Goal: Task Accomplishment & Management: Use online tool/utility

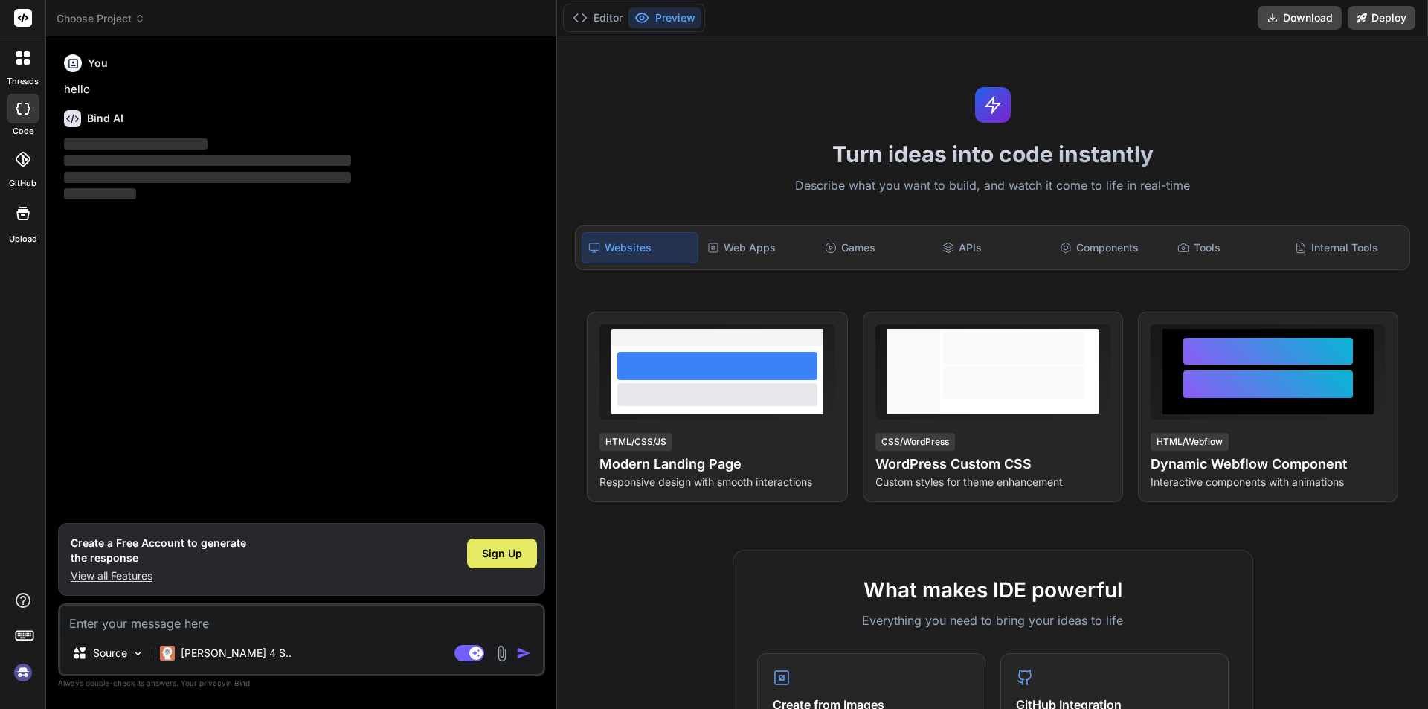
click at [508, 549] on span "Sign Up" at bounding box center [502, 553] width 40 height 15
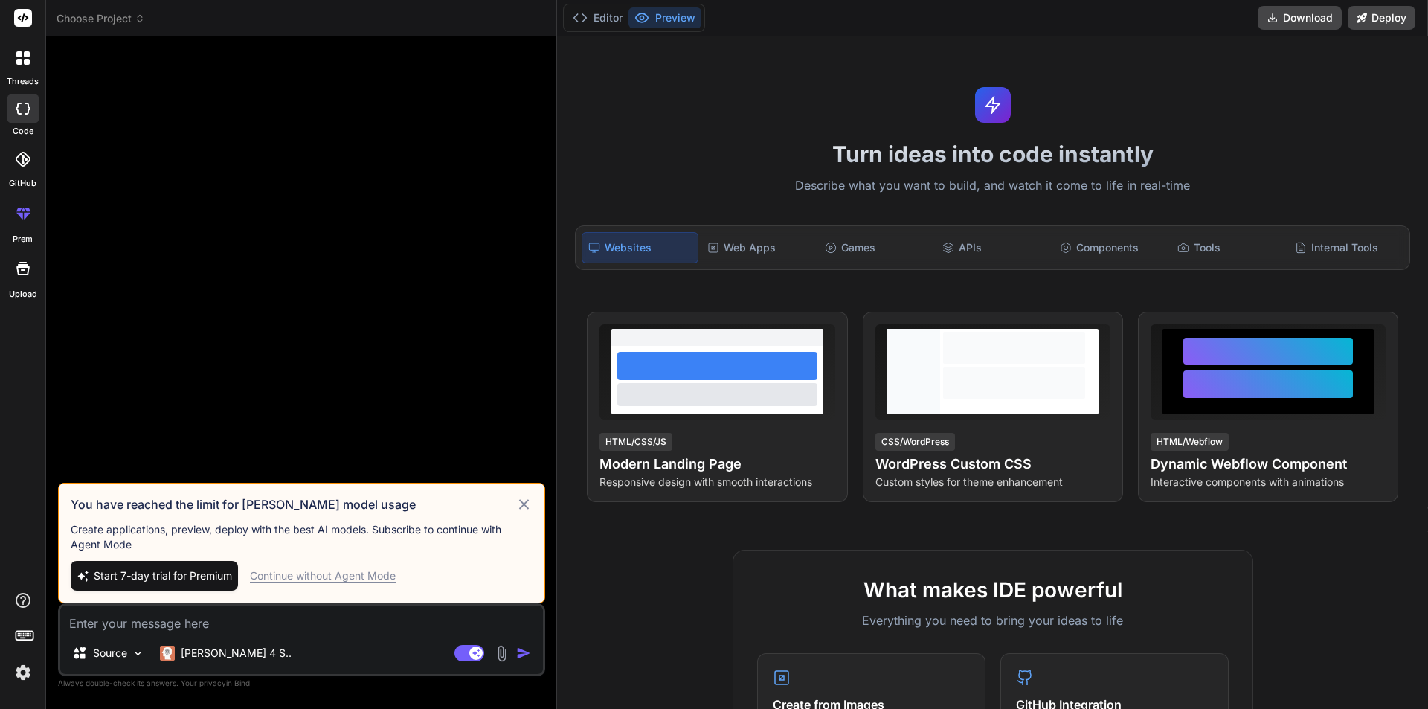
click at [525, 502] on icon at bounding box center [523, 504] width 17 height 18
type textarea "x"
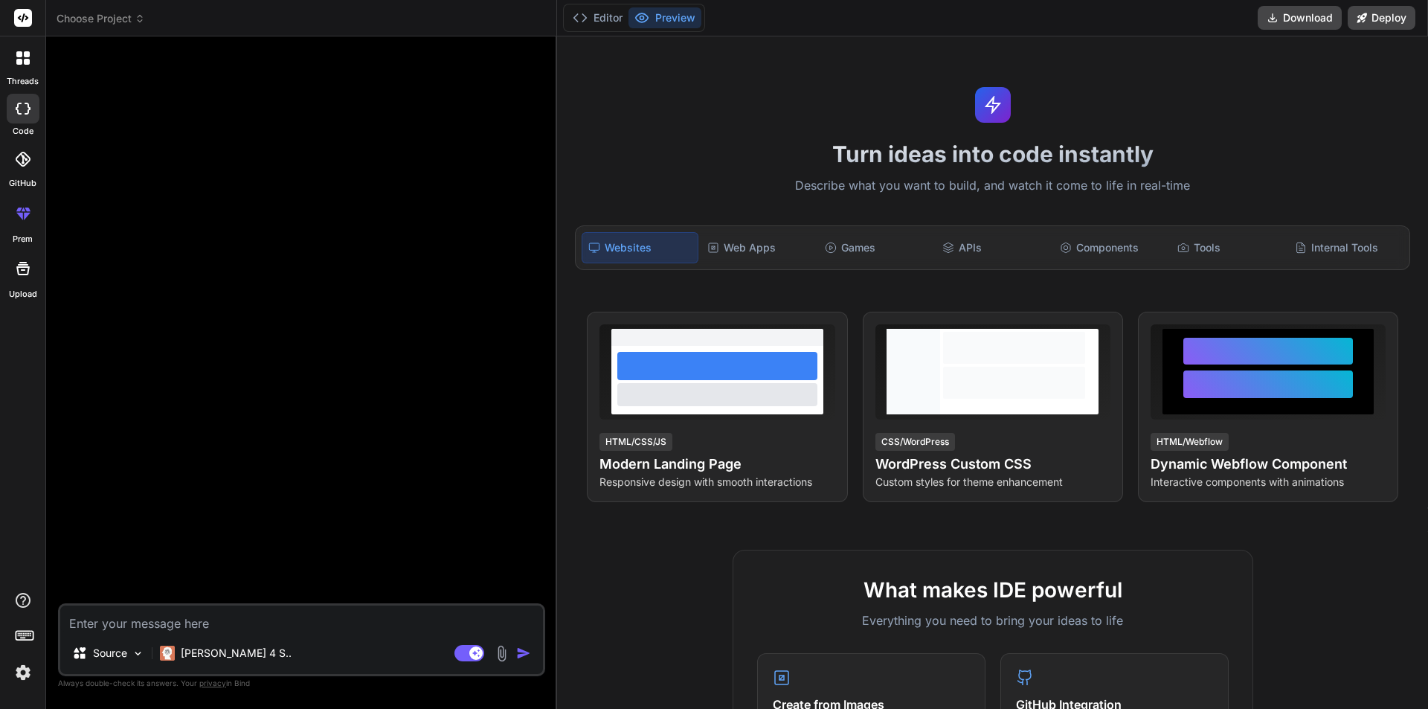
click at [367, 603] on div "Source [PERSON_NAME] 4 S.. Agent Mode. When this toggle is activated, AI automa…" at bounding box center [301, 639] width 487 height 73
click at [346, 610] on textarea at bounding box center [301, 618] width 483 height 27
paste textarea "import React from 'react' import { useNavigate } from 'react-router-dom'; impor…"
type textarea "import React from 'react' import { useNavigate } from 'react-router-dom'; impor…"
type textarea "x"
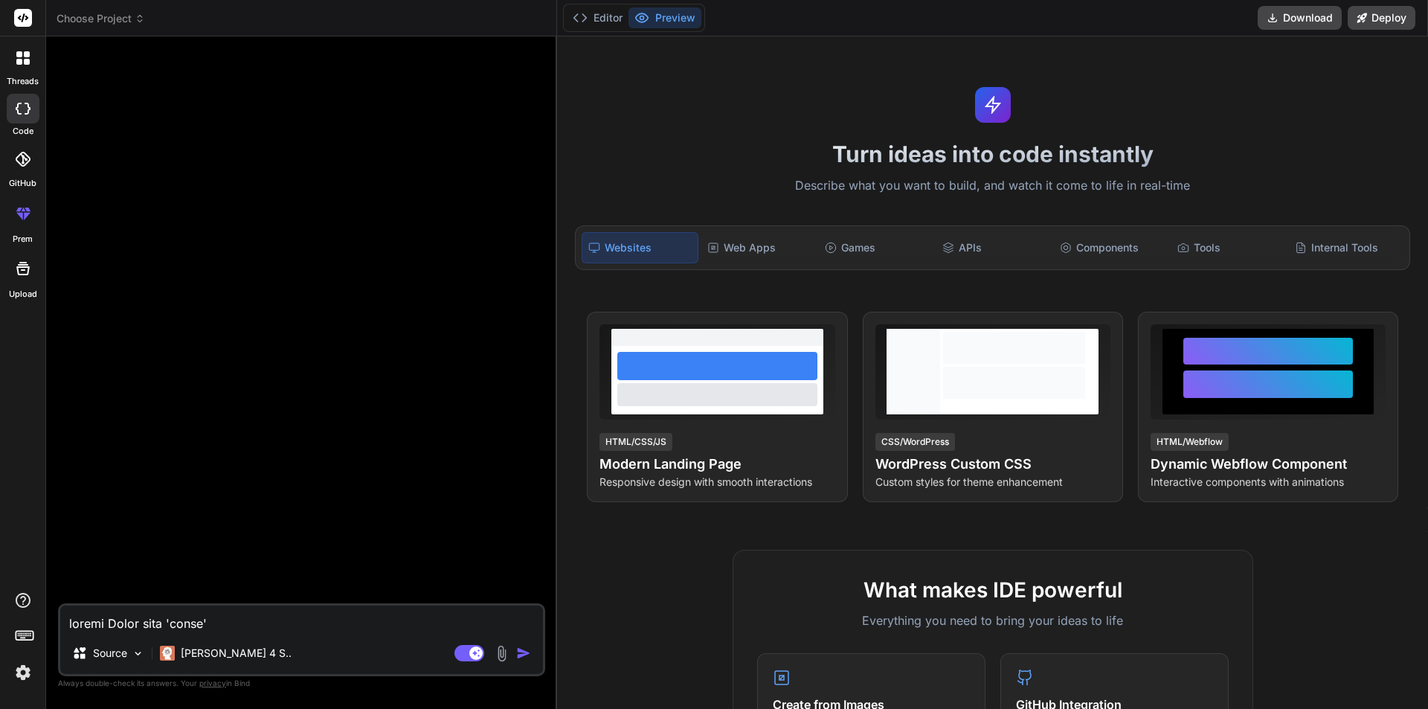
scroll to position [912, 0]
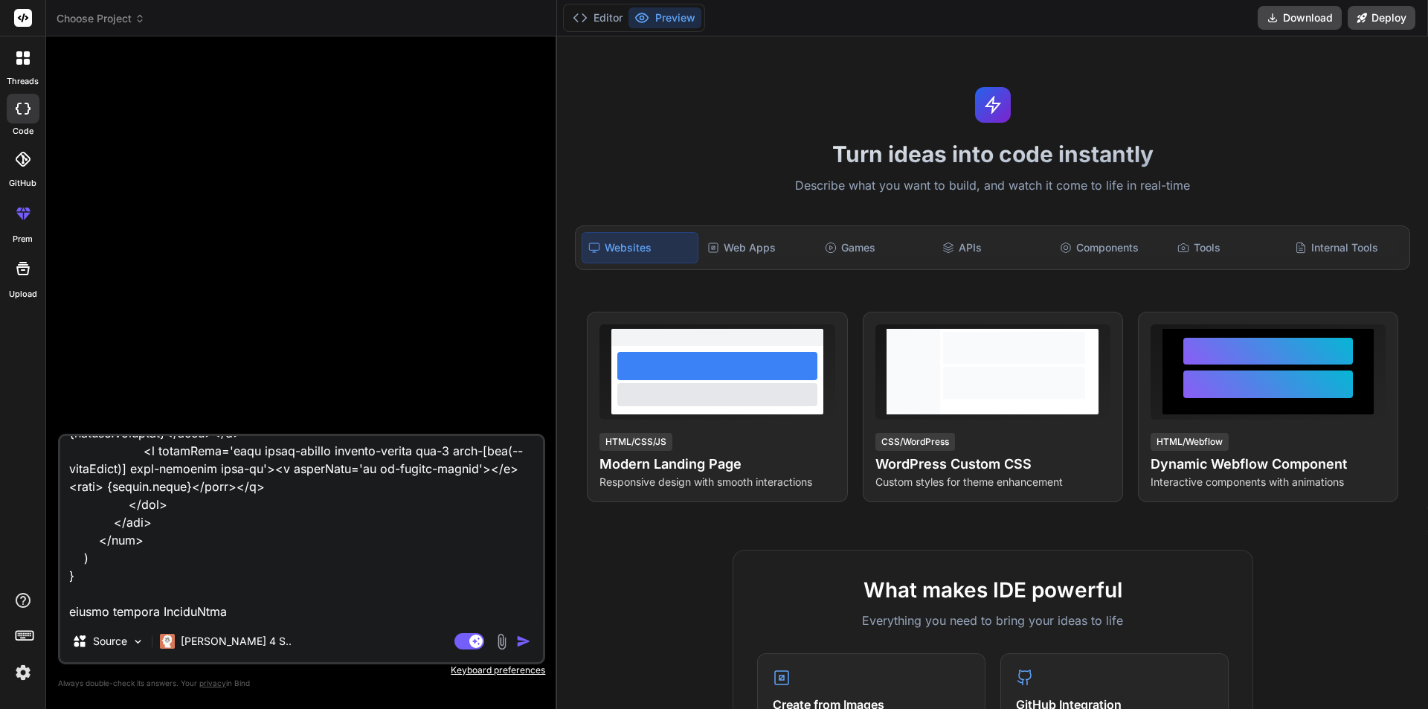
type textarea "import React from 'react' import { useNavigate } from 'react-router-dom'; impor…"
type textarea "x"
type textarea "import React from 'react' import { useNavigate } from 'react-router-dom'; impor…"
type textarea "x"
type textarea "import React from 'react' import { useNavigate } from 'react-router-dom'; impor…"
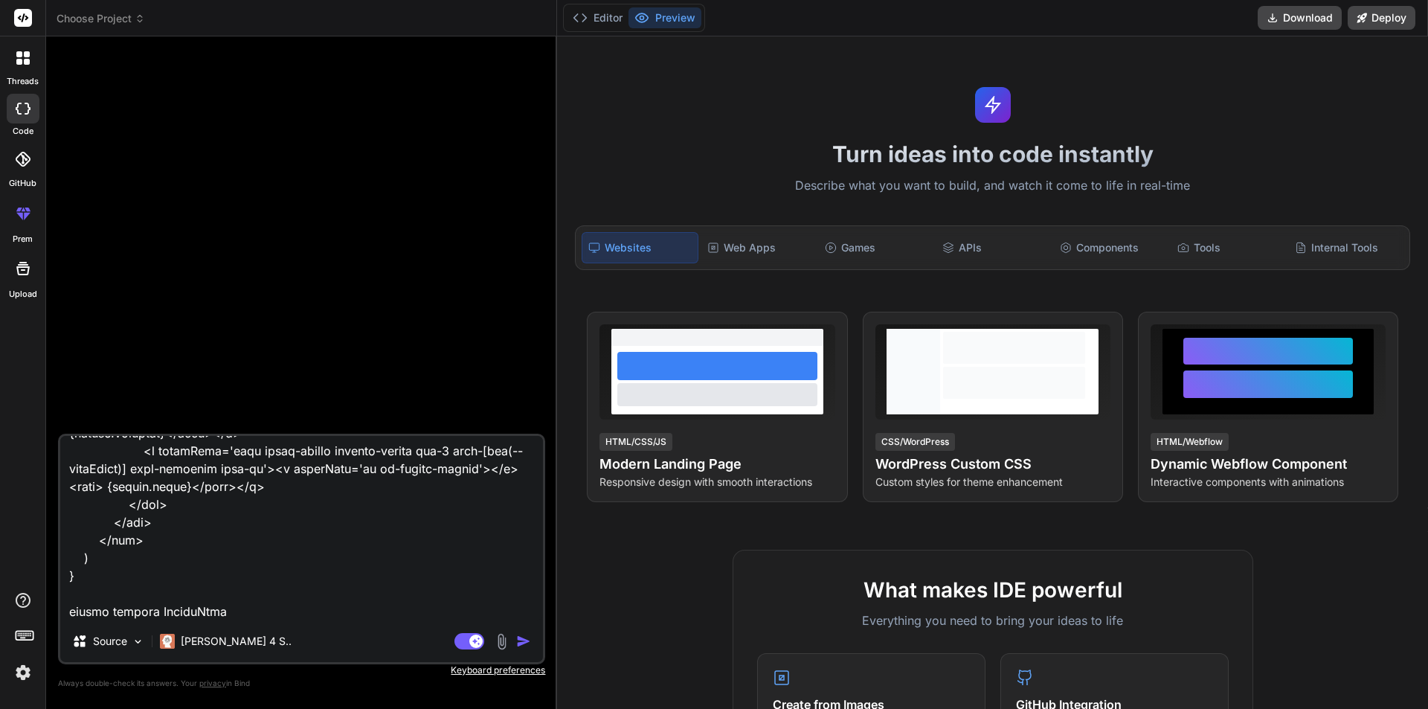
type textarea "x"
type textarea "import React from 'react' import { useNavigate } from 'react-router-dom'; impor…"
type textarea "x"
type textarea "import React from 'react' import { useNavigate } from 'react-router-dom'; impor…"
type textarea "x"
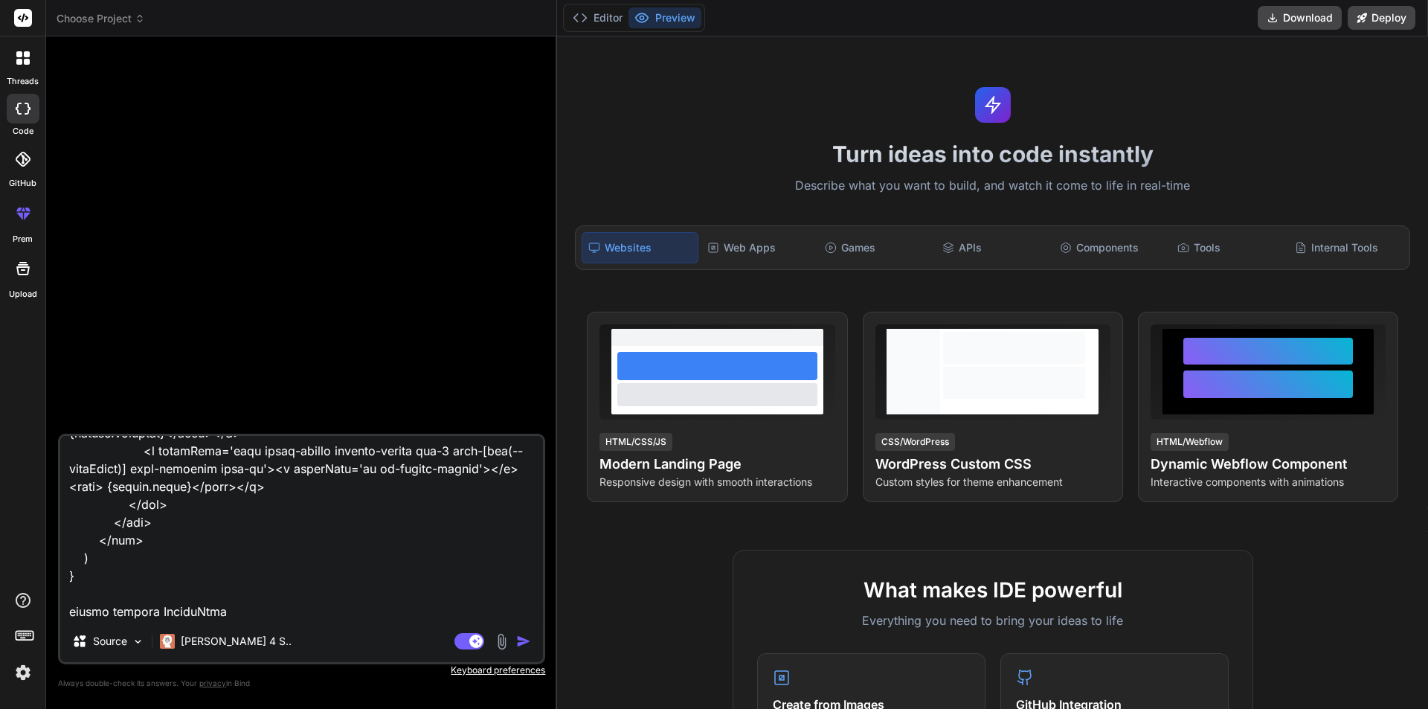
type textarea "import React from 'react' import { useNavigate } from 'react-router-dom'; impor…"
type textarea "x"
type textarea "import React from 'react' import { useNavigate } from 'react-router-dom'; impor…"
type textarea "x"
type textarea "import React from 'react' import { useNavigate } from 'react-router-dom'; impor…"
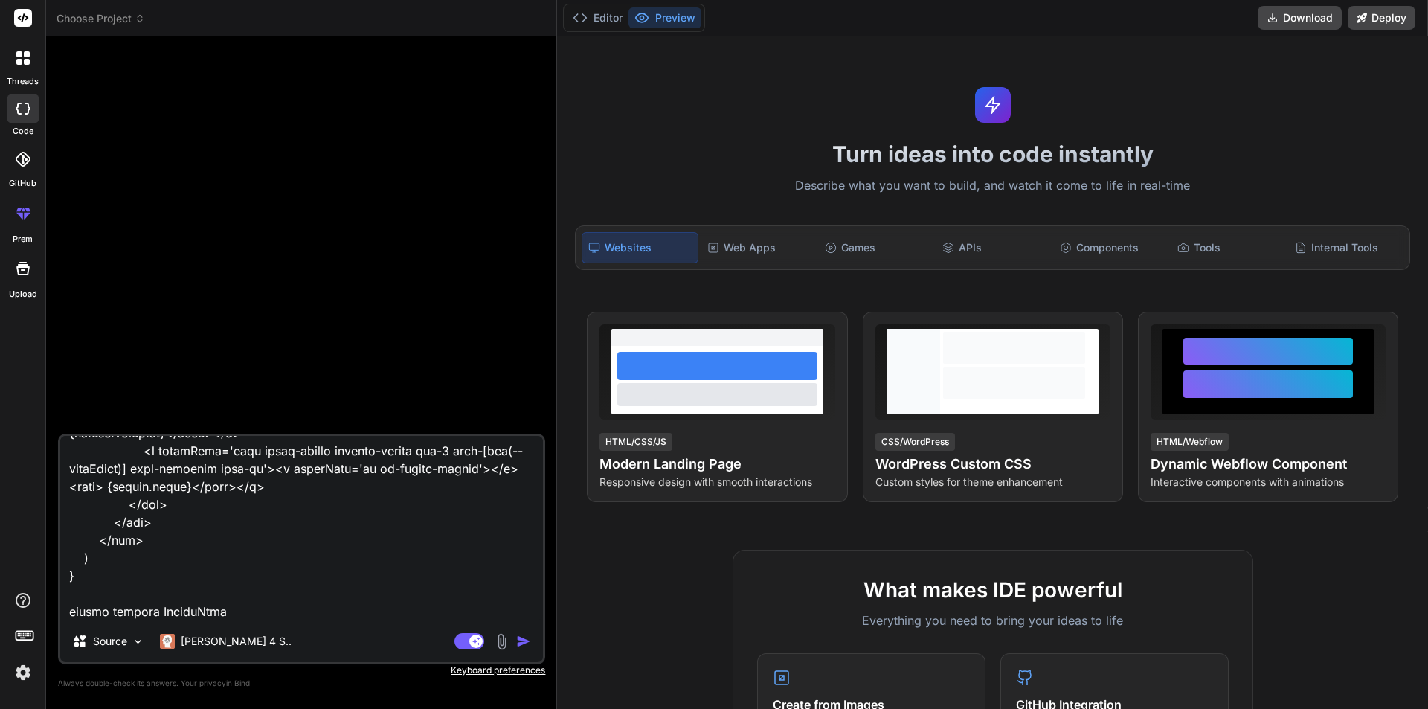
type textarea "x"
type textarea "import React from 'react' import { useNavigate } from 'react-router-dom'; impor…"
type textarea "x"
type textarea "import React from 'react' import { useNavigate } from 'react-router-dom'; impor…"
type textarea "x"
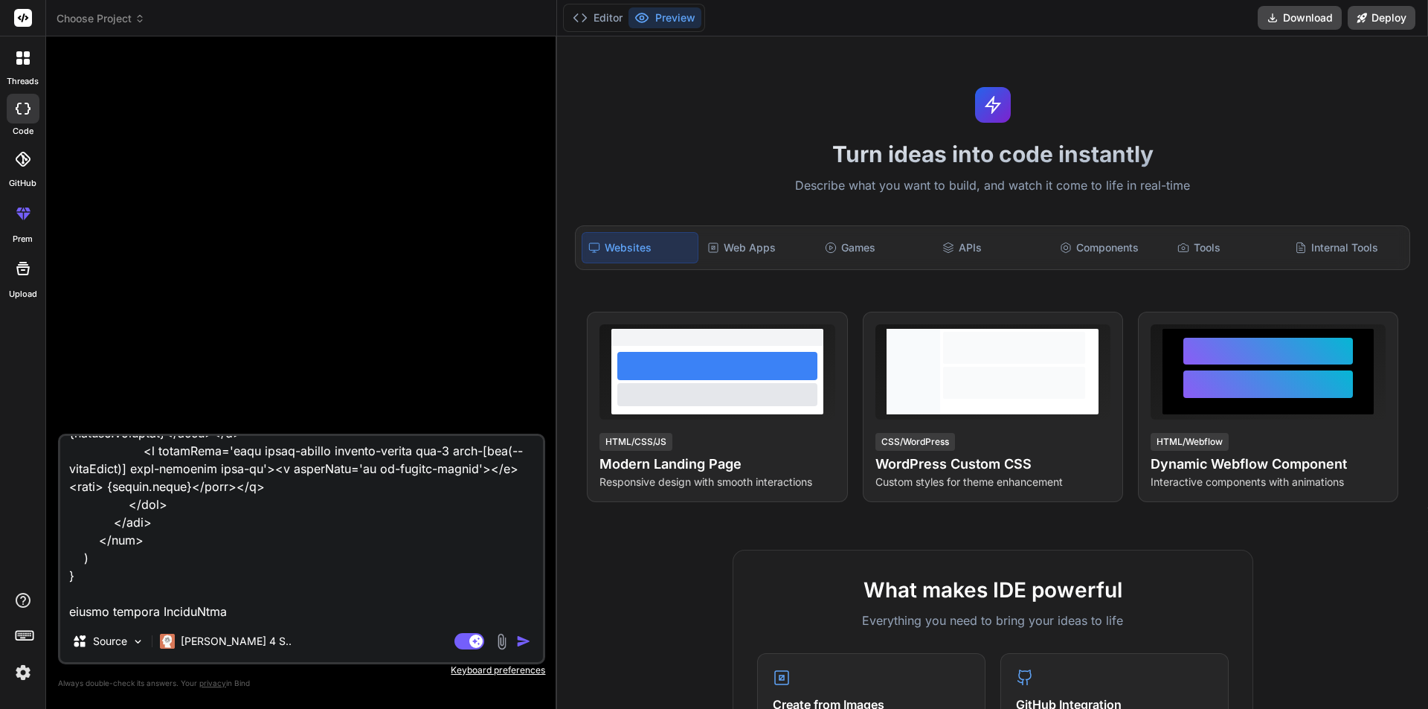
type textarea "import React from 'react' import { useNavigate } from 'react-router-dom'; impor…"
type textarea "x"
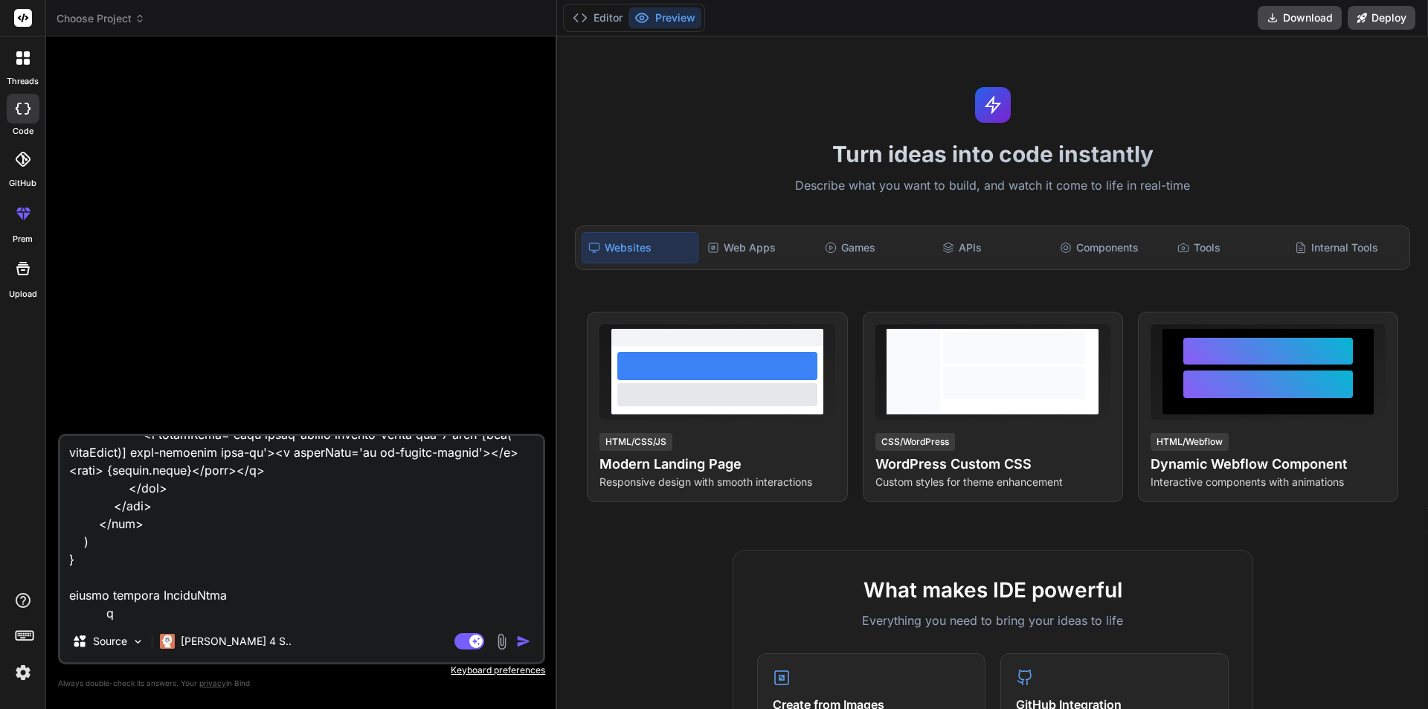
type textarea "import React from 'react' import { useNavigate } from 'react-router-dom'; impor…"
type textarea "x"
type textarea "import React from 'react' import { useNavigate } from 'react-router-dom'; impor…"
type textarea "x"
type textarea "import React from 'react' import { useNavigate } from 'react-router-dom'; impor…"
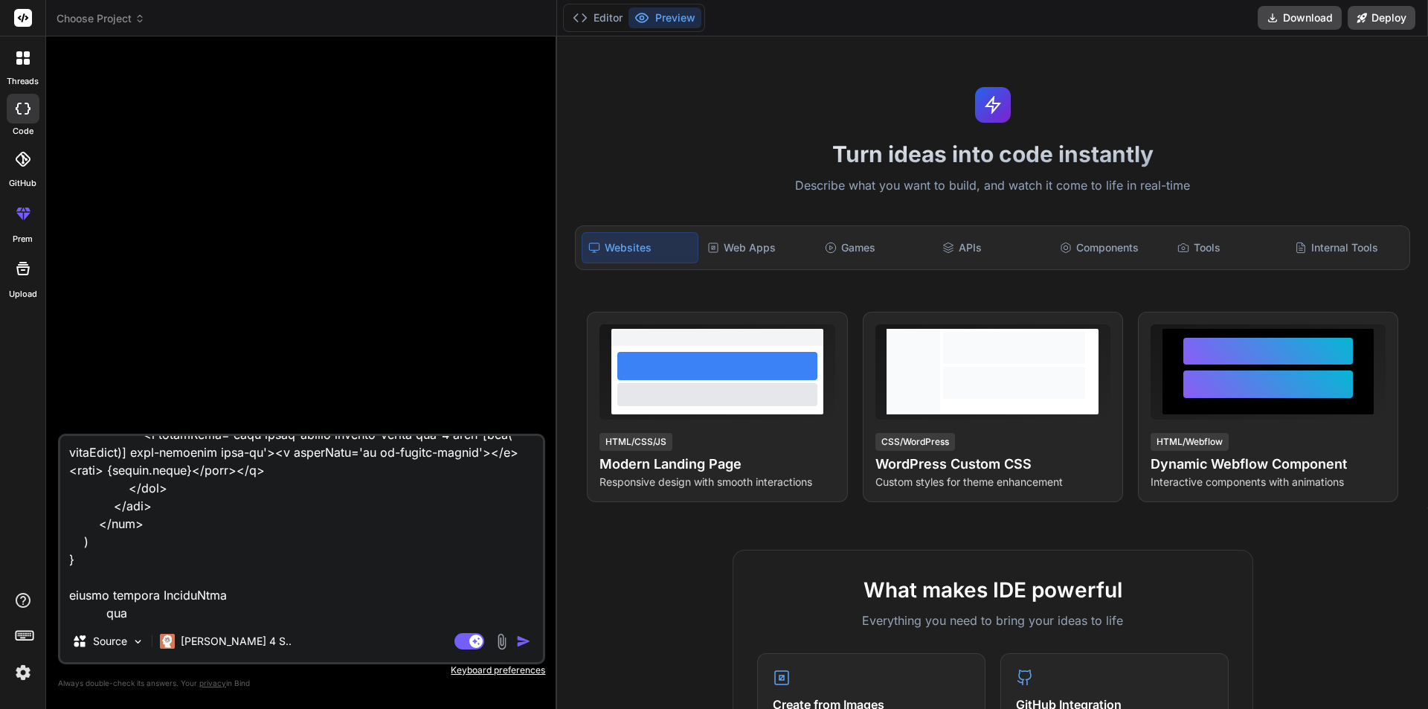
type textarea "x"
type textarea "import React from 'react' import { useNavigate } from 'react-router-dom'; impor…"
type textarea "x"
type textarea "import React from 'react' import { useNavigate } from 'react-router-dom'; impor…"
type textarea "x"
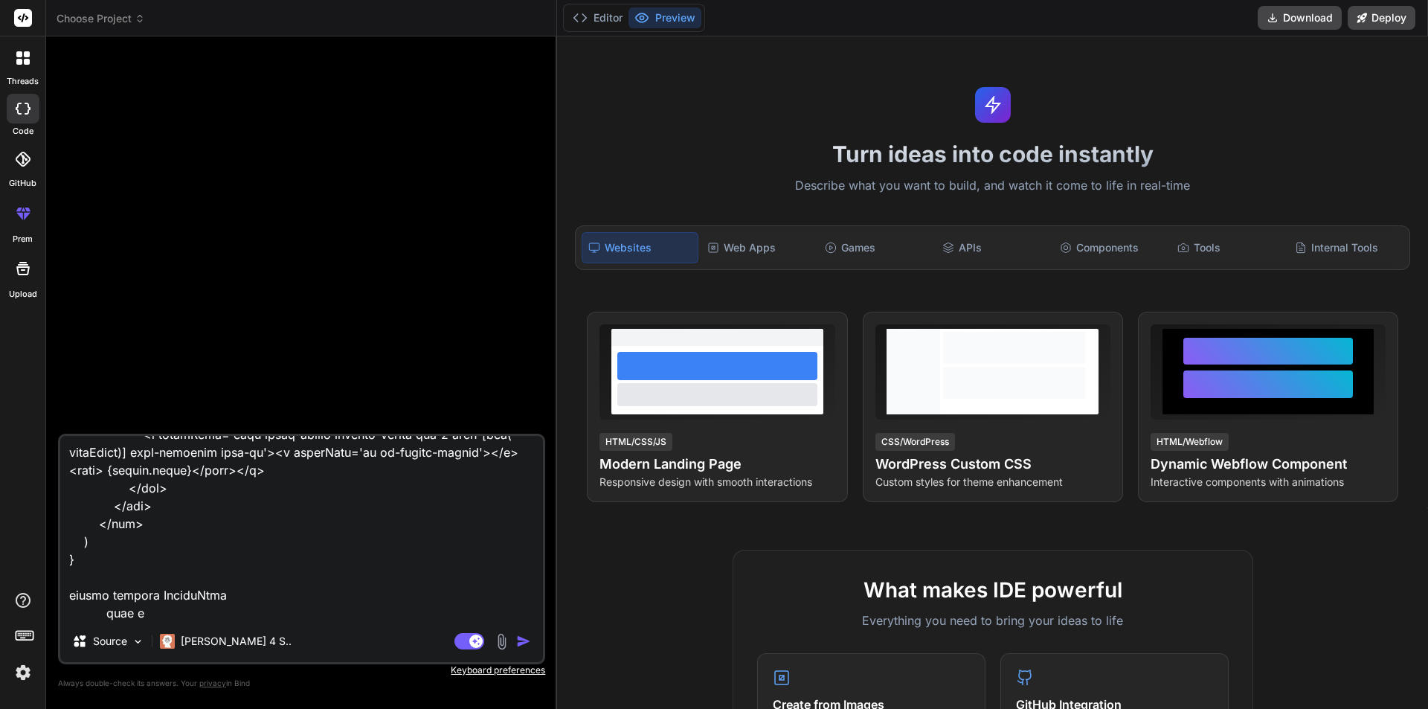
type textarea "import React from 'react' import { useNavigate } from 'react-router-dom'; impor…"
type textarea "x"
type textarea "import React from 'react' import { useNavigate } from 'react-router-dom'; impor…"
type textarea "x"
type textarea "import React from 'react' import { useNavigate } from 'react-router-dom'; impor…"
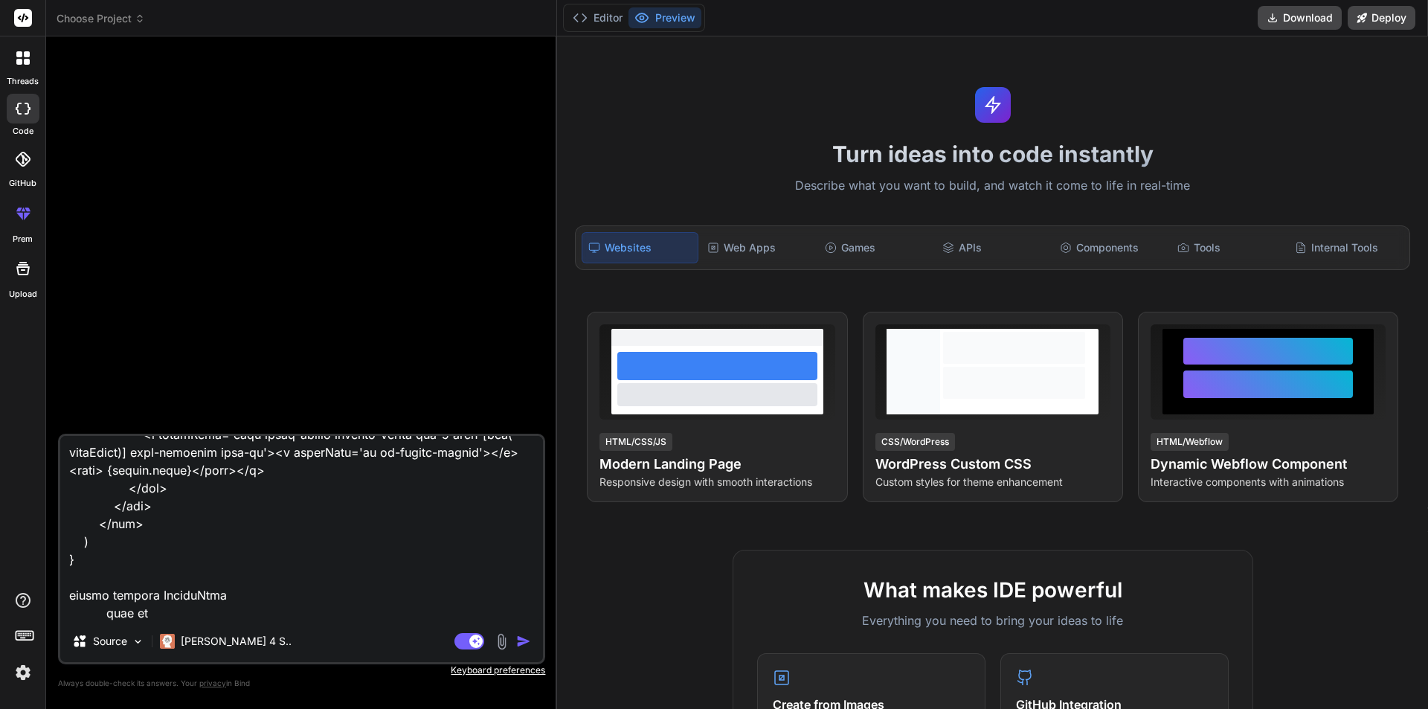
type textarea "x"
type textarea "import React from 'react' import { useNavigate } from 'react-router-dom'; impor…"
type textarea "x"
type textarea "import React from 'react' import { useNavigate } from 'react-router-dom'; impor…"
type textarea "x"
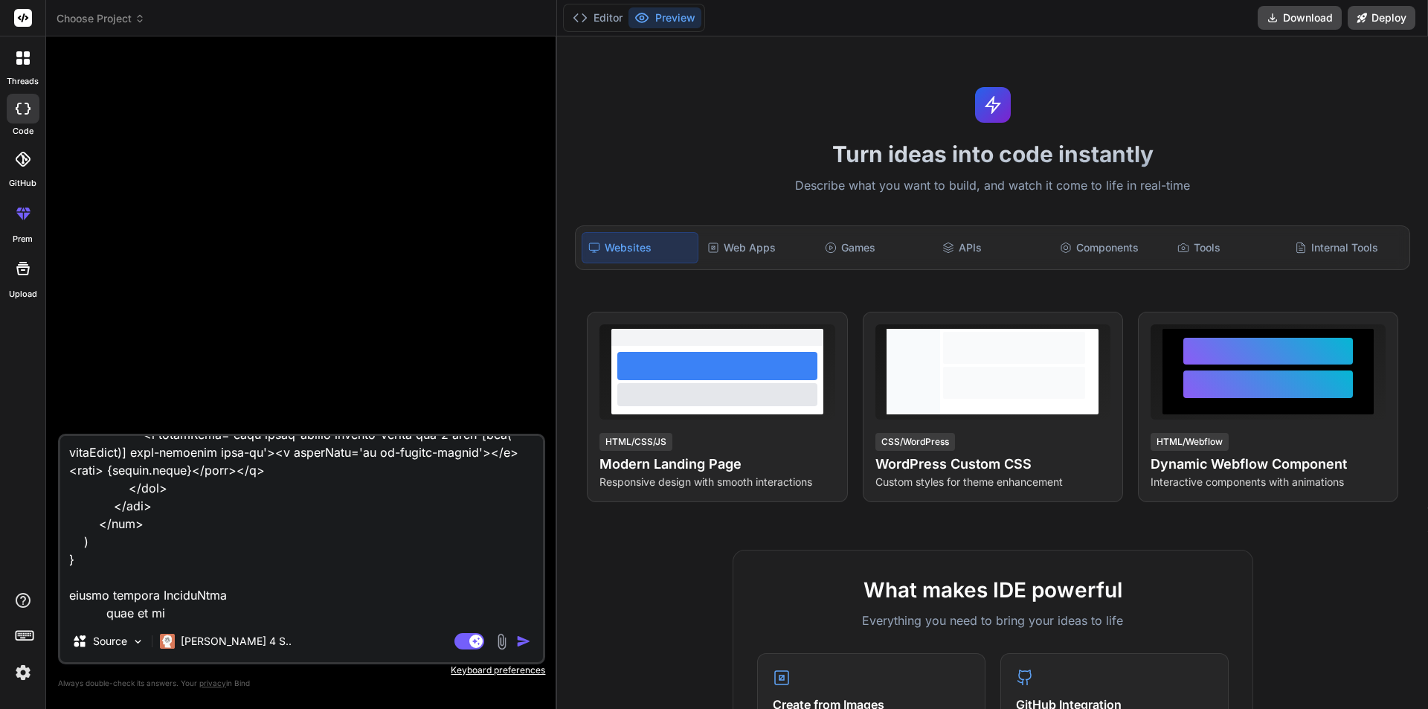
type textarea "import React from 'react' import { useNavigate } from 'react-router-dom'; impor…"
type textarea "x"
type textarea "import React from 'react' import { useNavigate } from 'react-router-dom'; impor…"
type textarea "x"
type textarea "import React from 'react' import { useNavigate } from 'react-router-dom'; impor…"
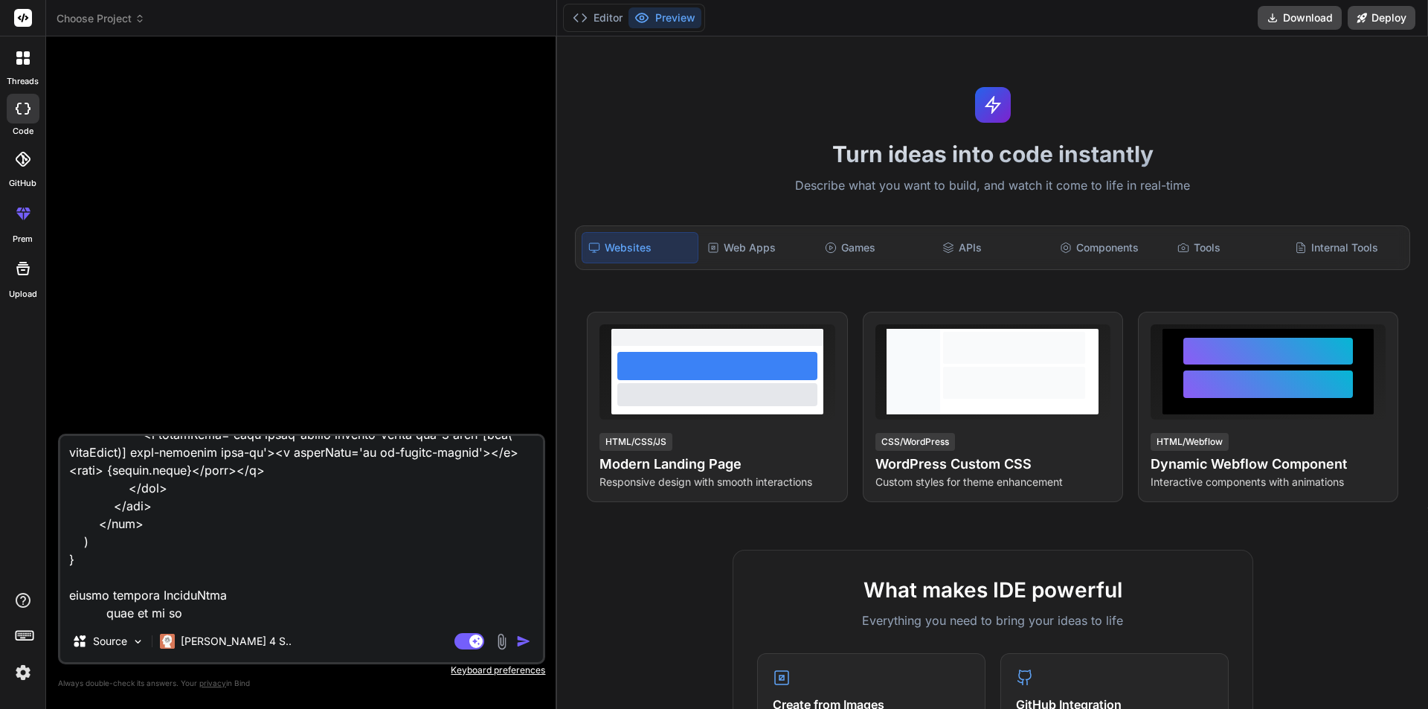
type textarea "x"
type textarea "import React from 'react' import { useNavigate } from 'react-router-dom'; impor…"
type textarea "x"
type textarea "import React from 'react' import { useNavigate } from 'react-router-dom'; impor…"
type textarea "x"
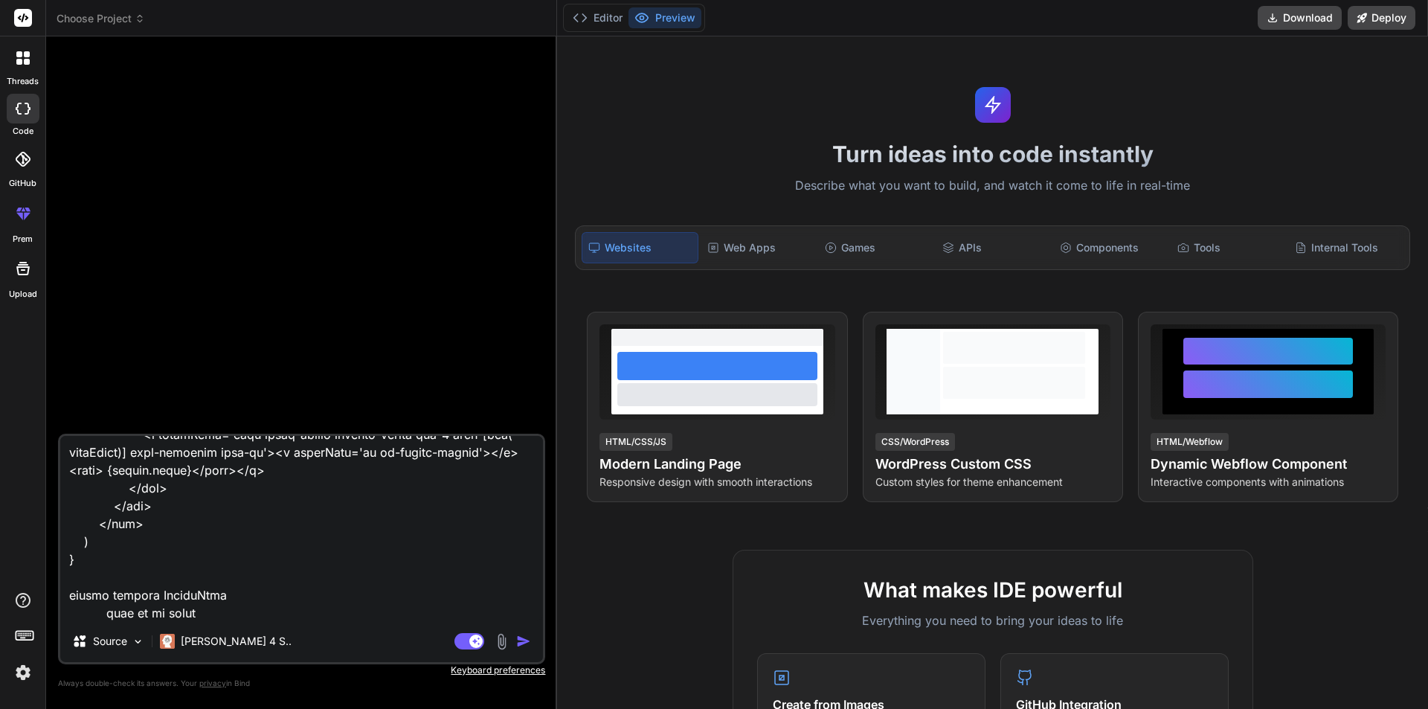
type textarea "import React from 'react' import { useNavigate } from 'react-router-dom'; impor…"
type textarea "x"
type textarea "import React from 'react' import { useNavigate } from 'react-router-dom'; impor…"
type textarea "x"
type textarea "import React from 'react' import { useNavigate } from 'react-router-dom'; impor…"
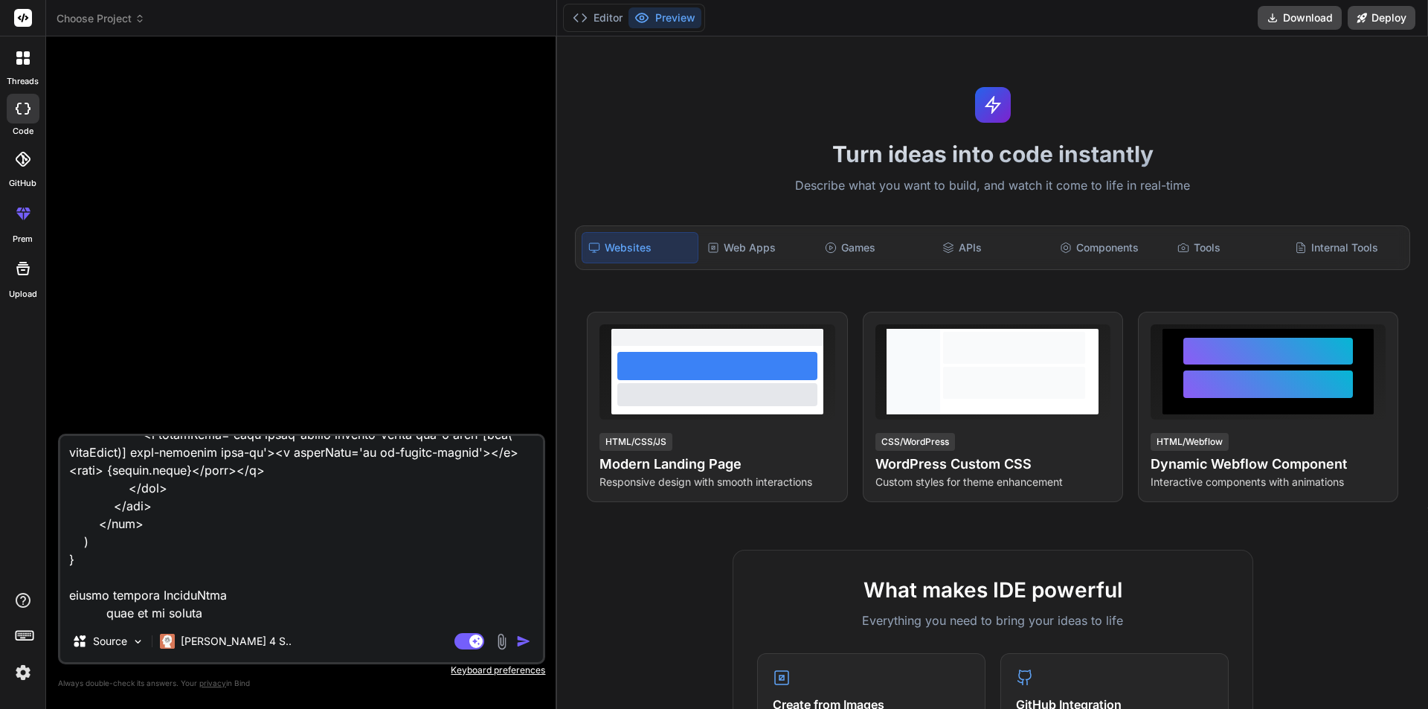
type textarea "x"
type textarea "import React from 'react' import { useNavigate } from 'react-router-dom'; impor…"
type textarea "x"
type textarea "import React from 'react' import { useNavigate } from 'react-router-dom'; impor…"
type textarea "x"
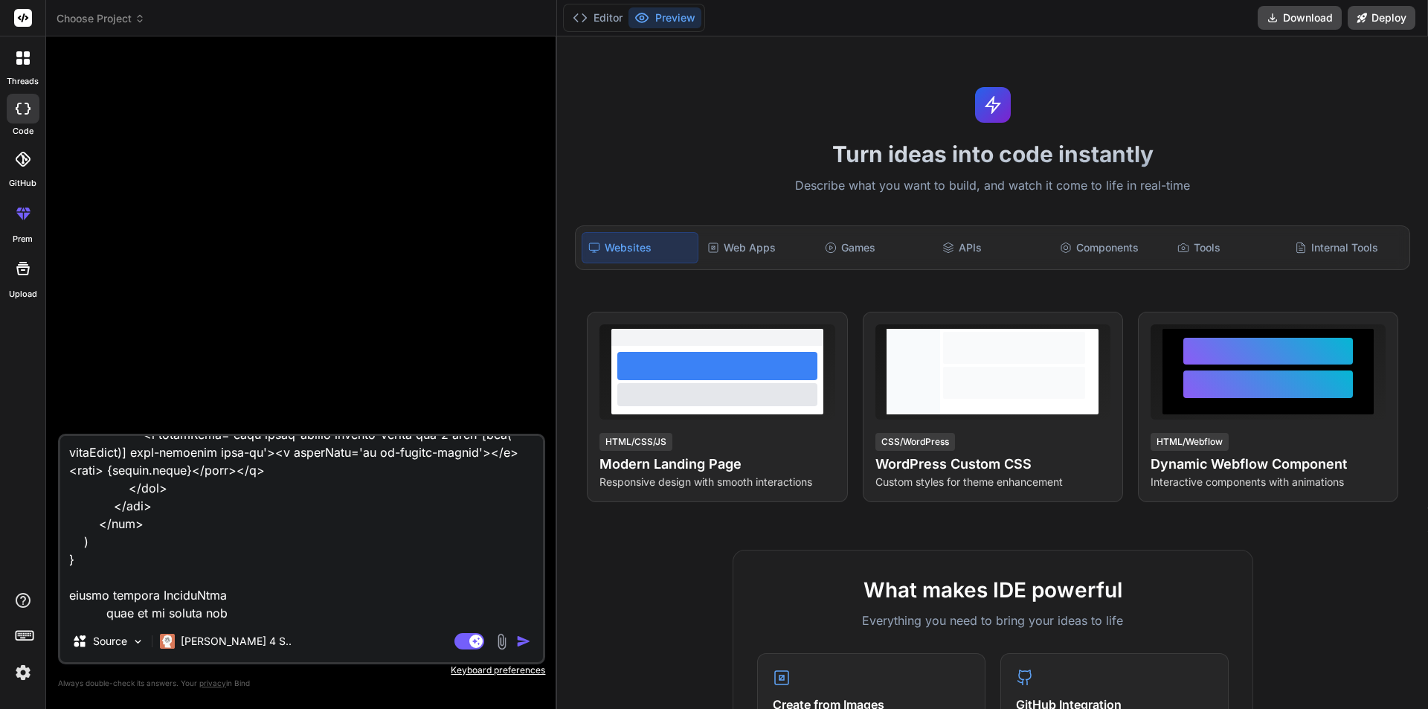
type textarea "import React from 'react' import { useNavigate } from 'react-router-dom'; impor…"
type textarea "x"
type textarea "import React from 'react' import { useNavigate } from 'react-router-dom'; impor…"
type textarea "x"
type textarea "import React from 'react' import { useNavigate } from 'react-router-dom'; impor…"
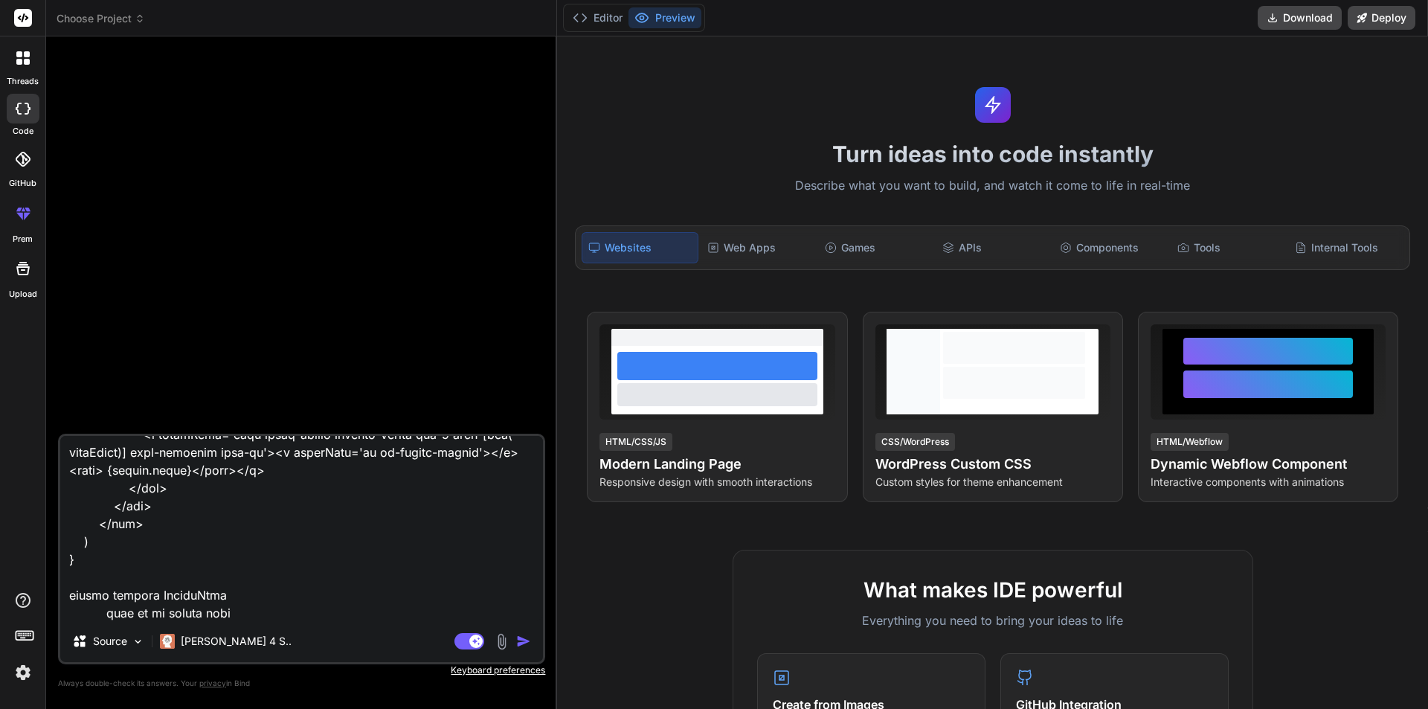
type textarea "x"
type textarea "import React from 'react' import { useNavigate } from 'react-router-dom'; impor…"
type textarea "x"
type textarea "import React from 'react' import { useNavigate } from 'react-router-dom'; impor…"
type textarea "x"
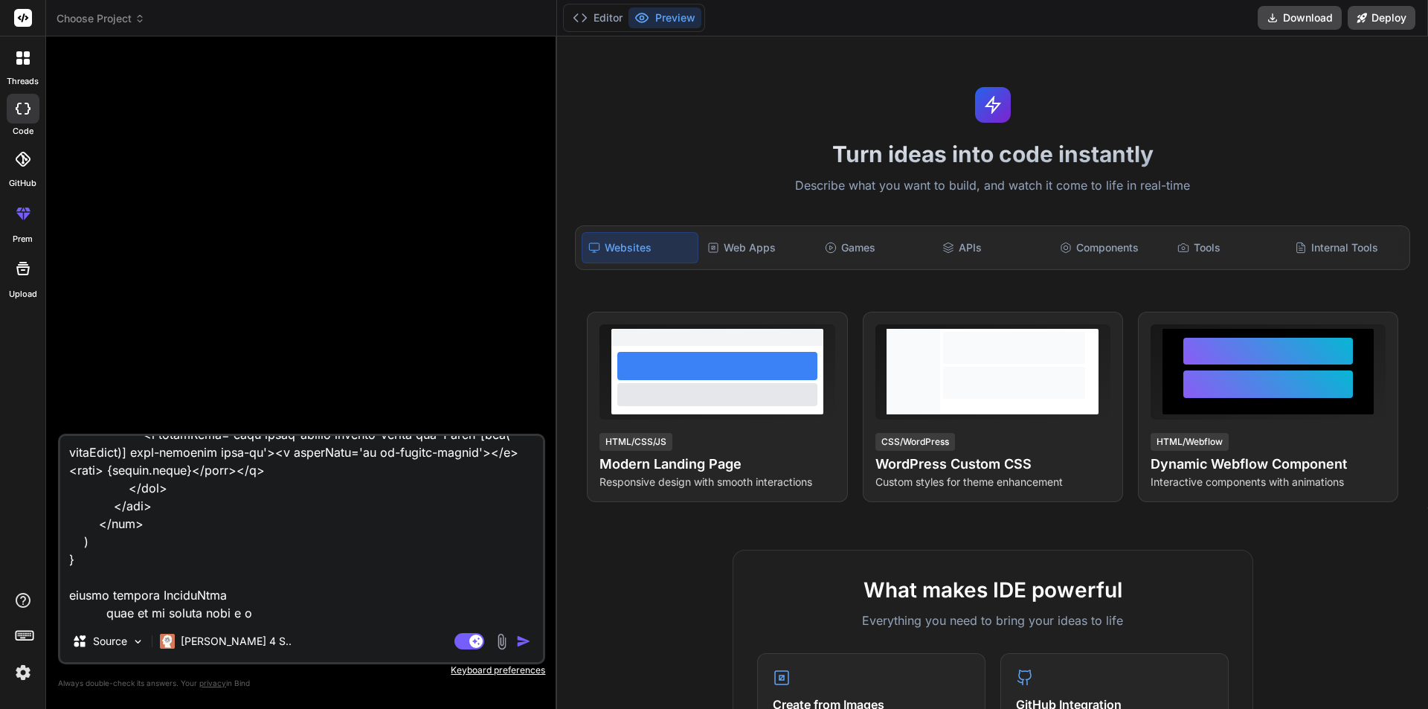
type textarea "import React from 'react' import { useNavigate } from 'react-router-dom'; impor…"
type textarea "x"
type textarea "import React from 'react' import { useNavigate } from 'react-router-dom'; impor…"
type textarea "x"
type textarea "import React from 'react' import { useNavigate } from 'react-router-dom'; impor…"
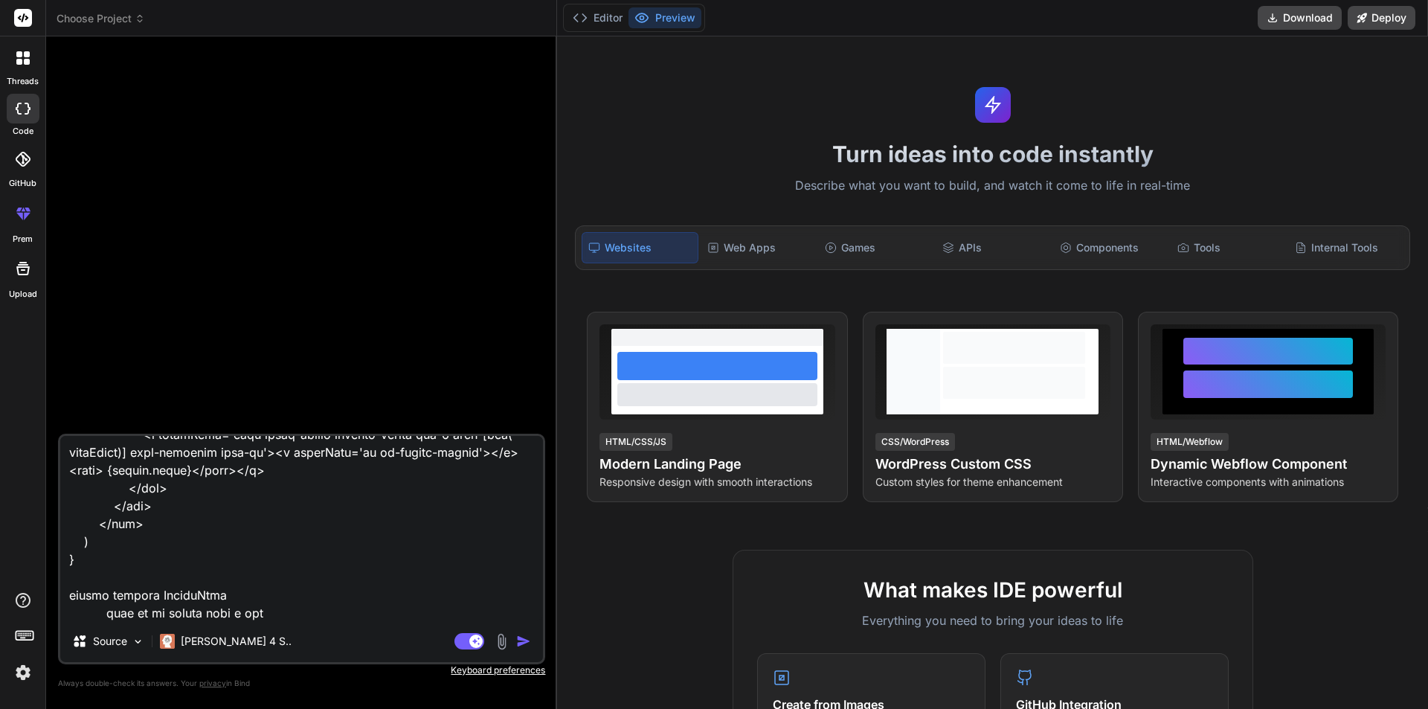
type textarea "x"
type textarea "import React from 'react' import { useNavigate } from 'react-router-dom'; impor…"
type textarea "x"
type textarea "import React from 'react' import { useNavigate } from 'react-router-dom'; impor…"
type textarea "x"
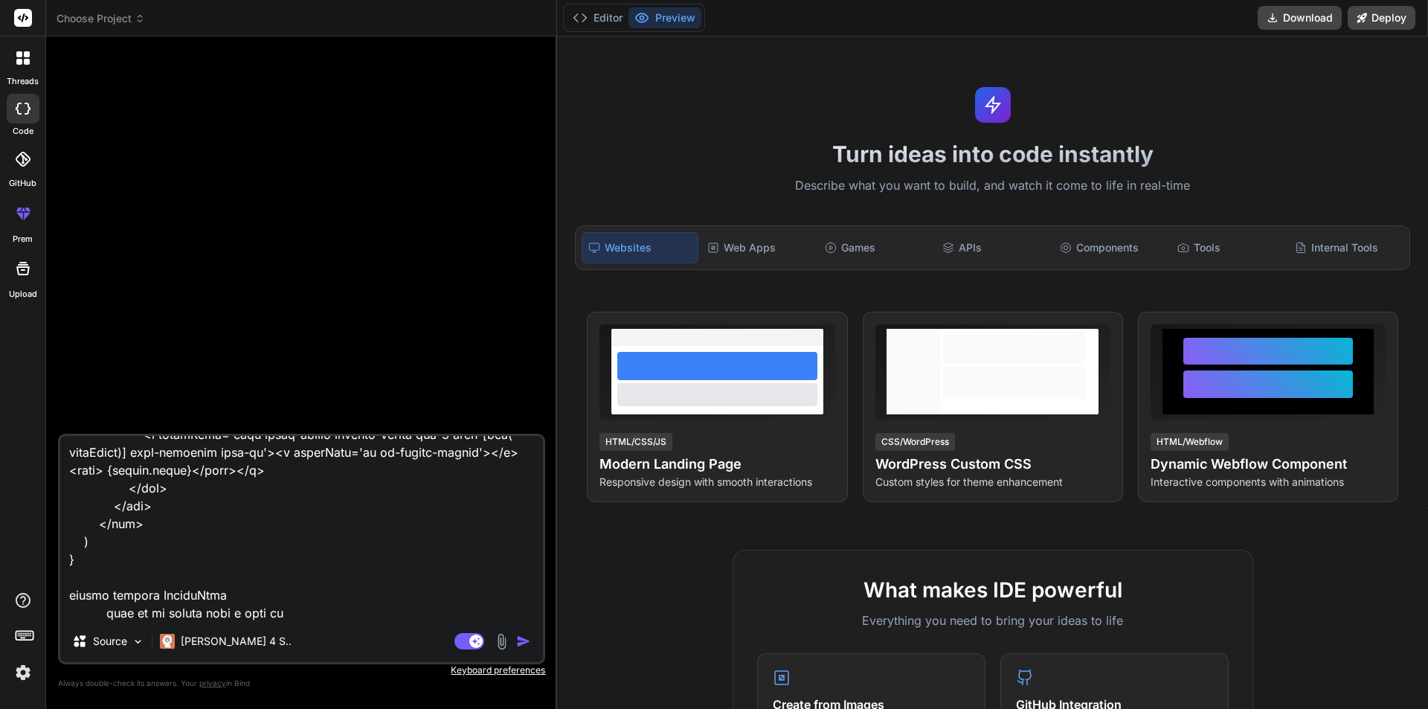
type textarea "import React from 'react' import { useNavigate } from 'react-router-dom'; impor…"
type textarea "x"
type textarea "import React from 'react' import { useNavigate } from 'react-router-dom'; impor…"
type textarea "x"
type textarea "import React from 'react' import { useNavigate } from 'react-router-dom'; impor…"
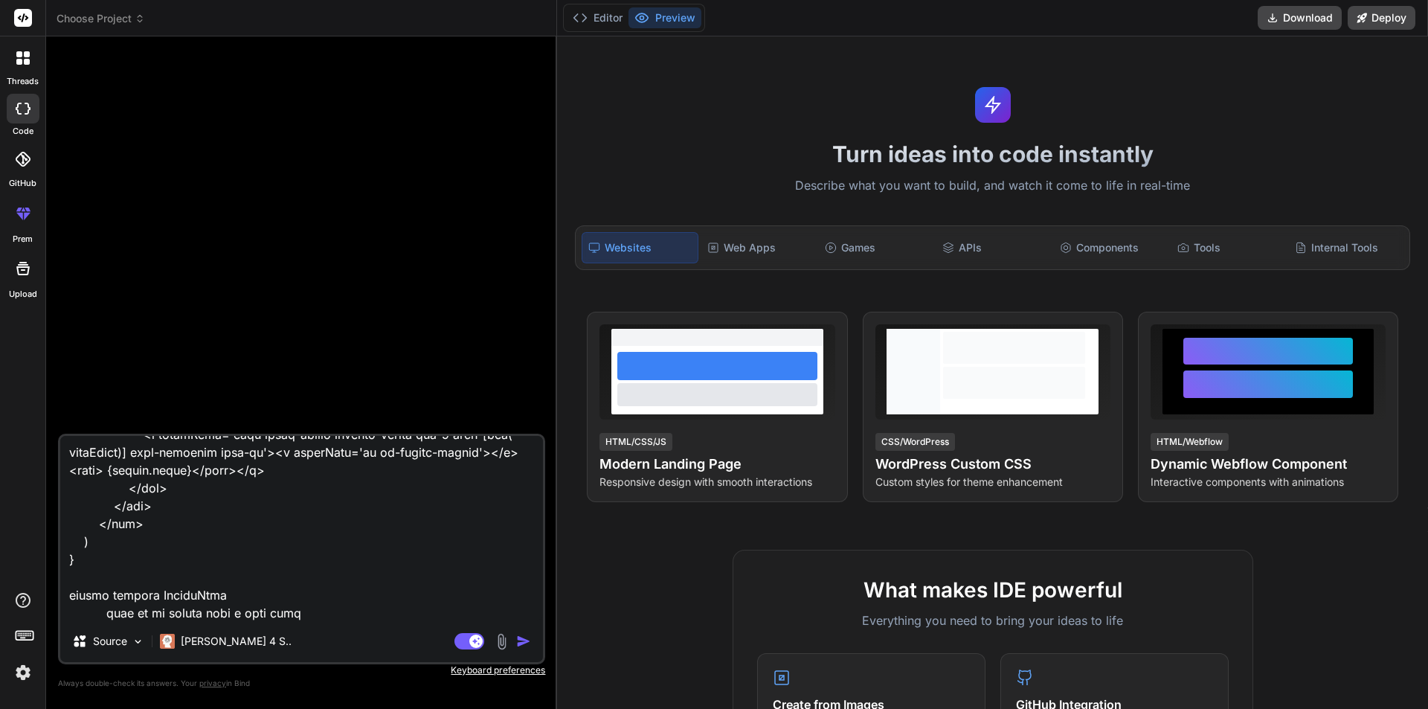
type textarea "x"
type textarea "import React from 'react' import { useNavigate } from 'react-router-dom'; impor…"
type textarea "x"
type textarea "import React from 'react' import { useNavigate } from 'react-router-dom'; impor…"
type textarea "x"
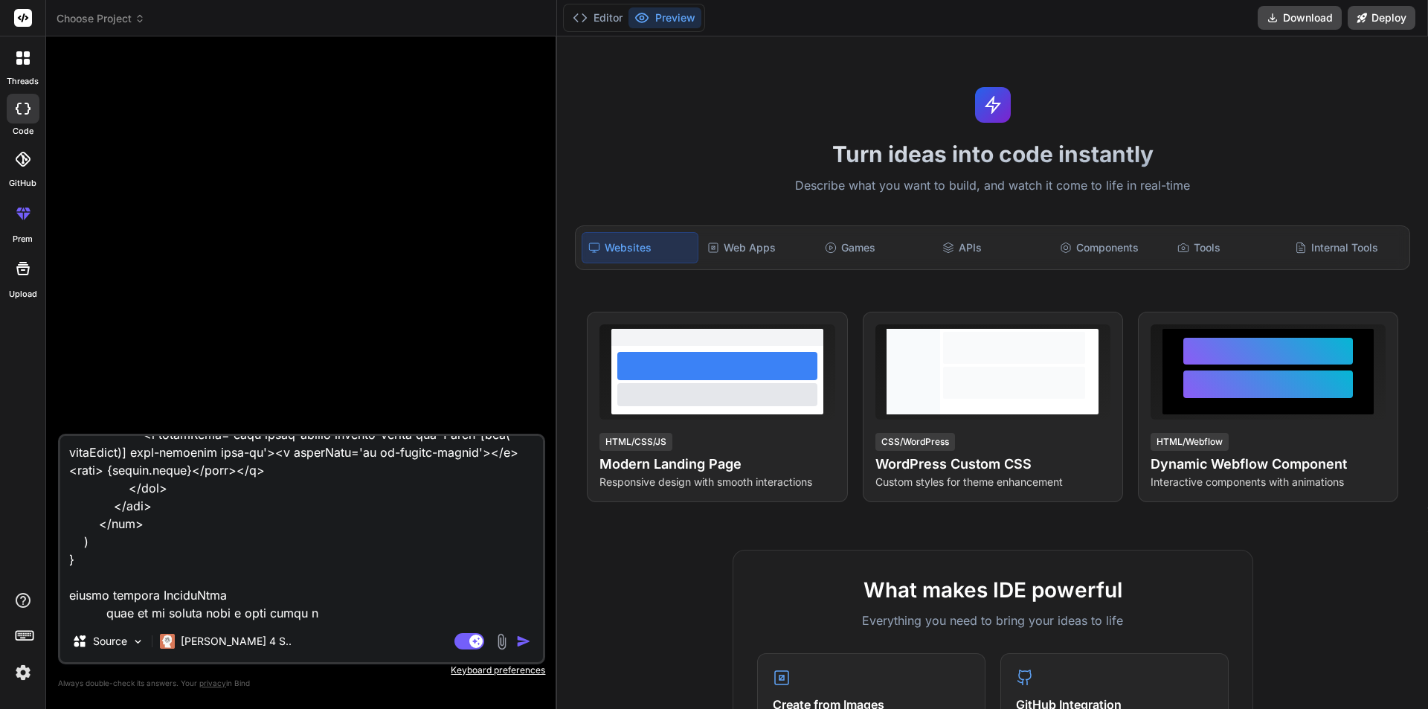
type textarea "import React from 'react' import { useNavigate } from 'react-router-dom'; impor…"
type textarea "x"
type textarea "import React from 'react' import { useNavigate } from 'react-router-dom'; impor…"
type textarea "x"
type textarea "import React from 'react' import { useNavigate } from 'react-router-dom'; impor…"
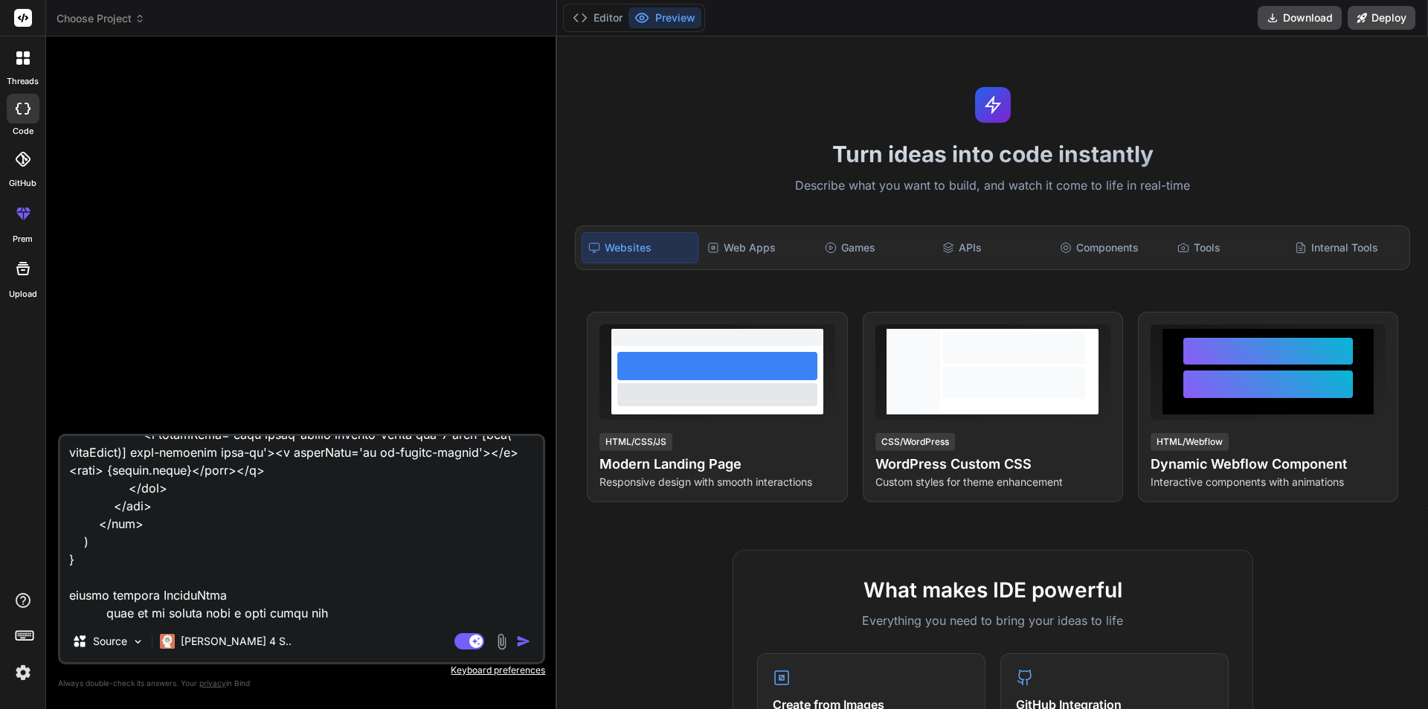
type textarea "x"
type textarea "import React from 'react' import { useNavigate } from 'react-router-dom'; impor…"
type textarea "x"
type textarea "import React from 'react' import { useNavigate } from 'react-router-dom'; impor…"
type textarea "x"
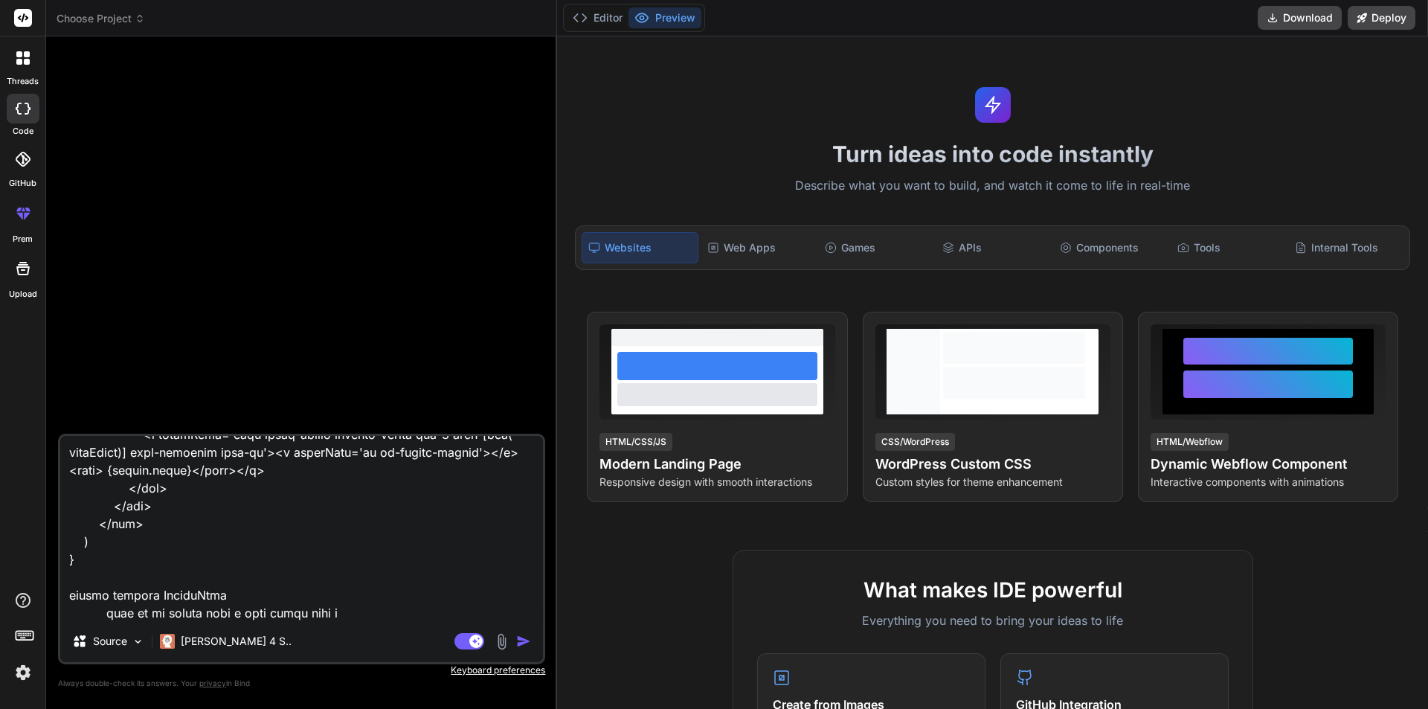
type textarea "import React from 'react' import { useNavigate } from 'react-router-dom'; impor…"
type textarea "x"
type textarea "import React from 'react' import { useNavigate } from 'react-router-dom'; impor…"
type textarea "x"
type textarea "import React from 'react' import { useNavigate } from 'react-router-dom'; impor…"
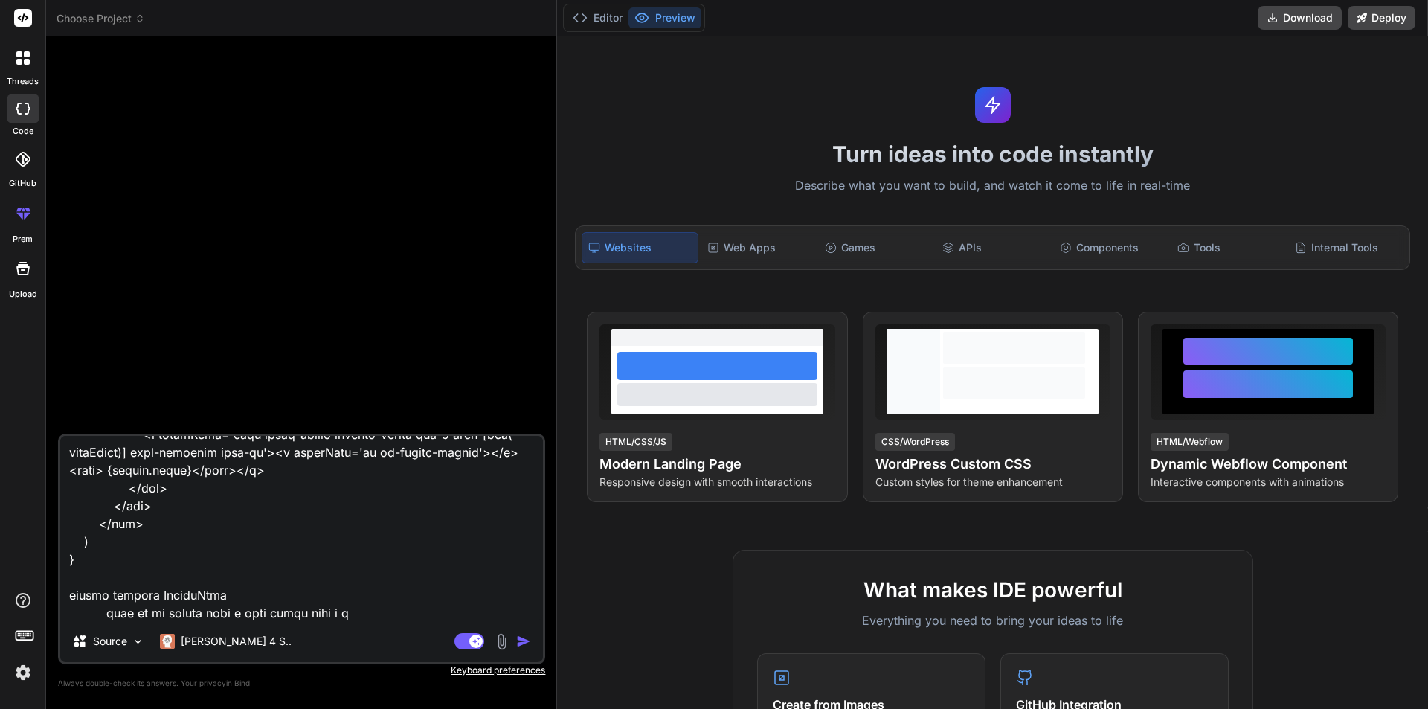
type textarea "x"
type textarea "import React from 'react' import { useNavigate } from 'react-router-dom'; impor…"
type textarea "x"
type textarea "import React from 'react' import { useNavigate } from 'react-router-dom'; impor…"
type textarea "x"
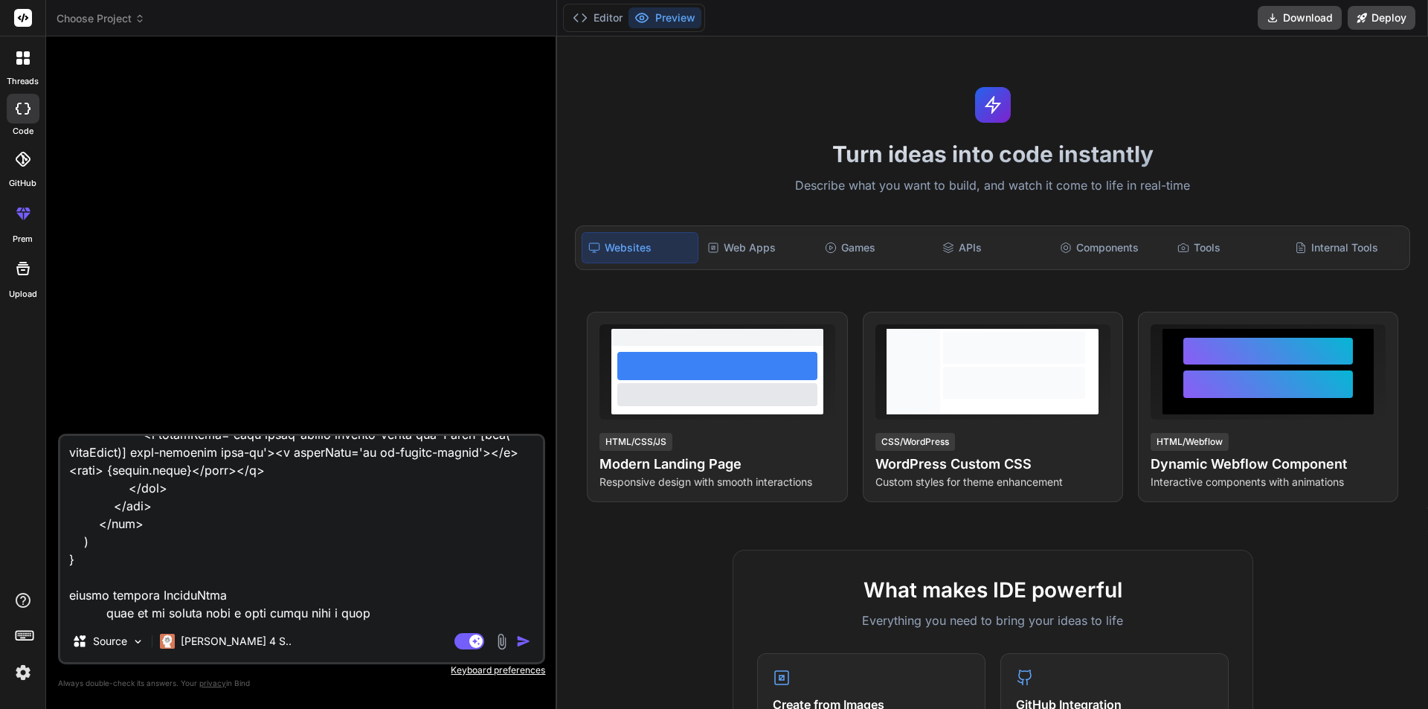
type textarea "import React from 'react' import { useNavigate } from 'react-router-dom'; impor…"
type textarea "x"
type textarea "import React from 'react' import { useNavigate } from 'react-router-dom'; impor…"
type textarea "x"
type textarea "import React from 'react' import { useNavigate } from 'react-router-dom'; impor…"
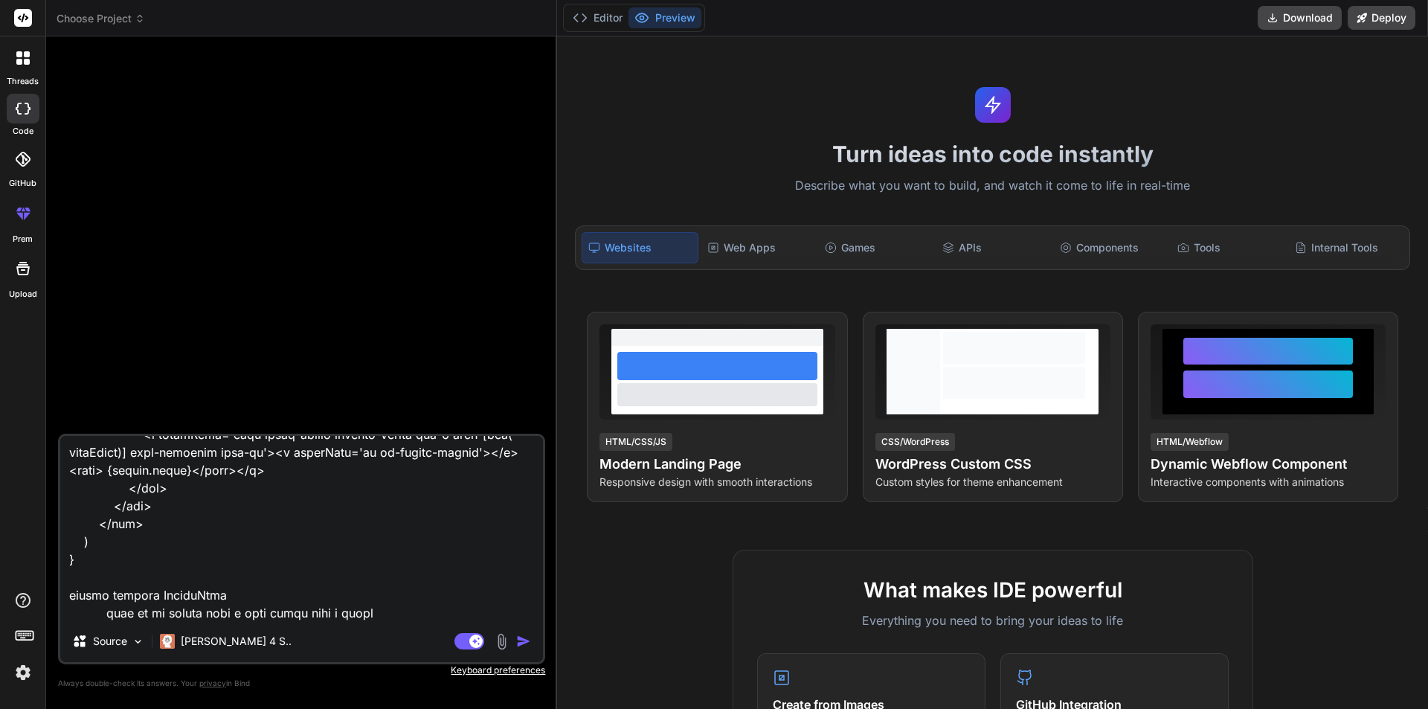
type textarea "x"
type textarea "import React from 'react' import { useNavigate } from 'react-router-dom'; impor…"
type textarea "x"
type textarea "import React from 'react' import { useNavigate } from 'react-router-dom'; impor…"
type textarea "x"
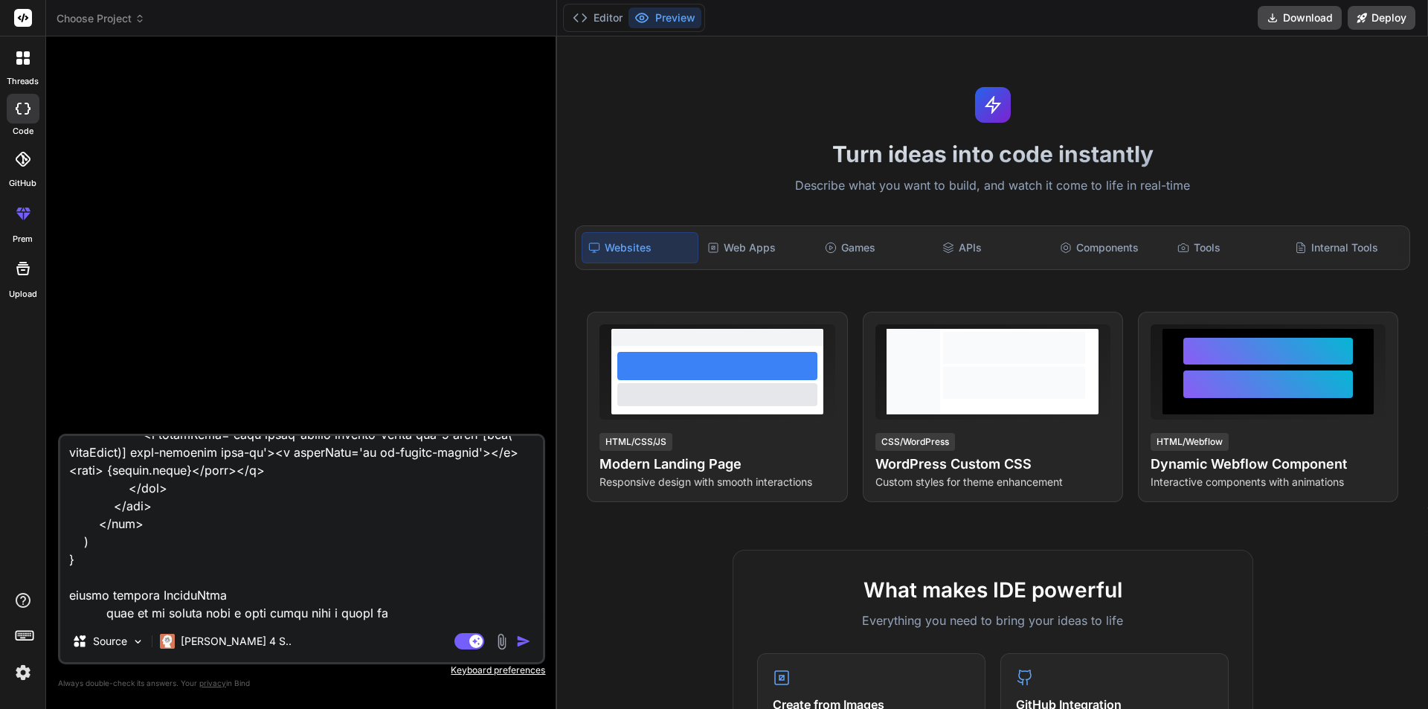
type textarea "import React from 'react' import { useNavigate } from 'react-router-dom'; impor…"
type textarea "x"
type textarea "import React from 'react' import { useNavigate } from 'react-router-dom'; impor…"
type textarea "x"
type textarea "import React from 'react' import { useNavigate } from 'react-router-dom'; impor…"
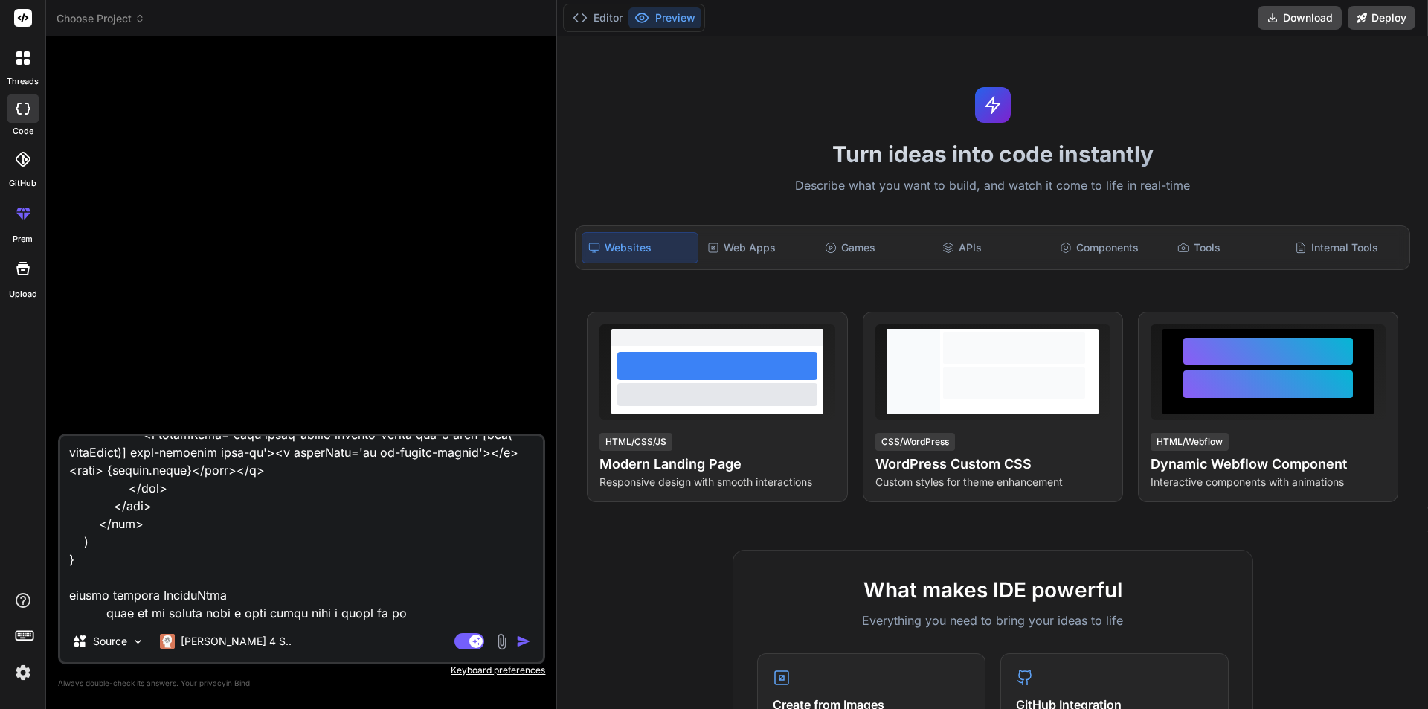
type textarea "x"
type textarea "import React from 'react' import { useNavigate } from 'react-router-dom'; impor…"
type textarea "x"
type textarea "import React from 'react' import { useNavigate } from 'react-router-dom'; impor…"
type textarea "x"
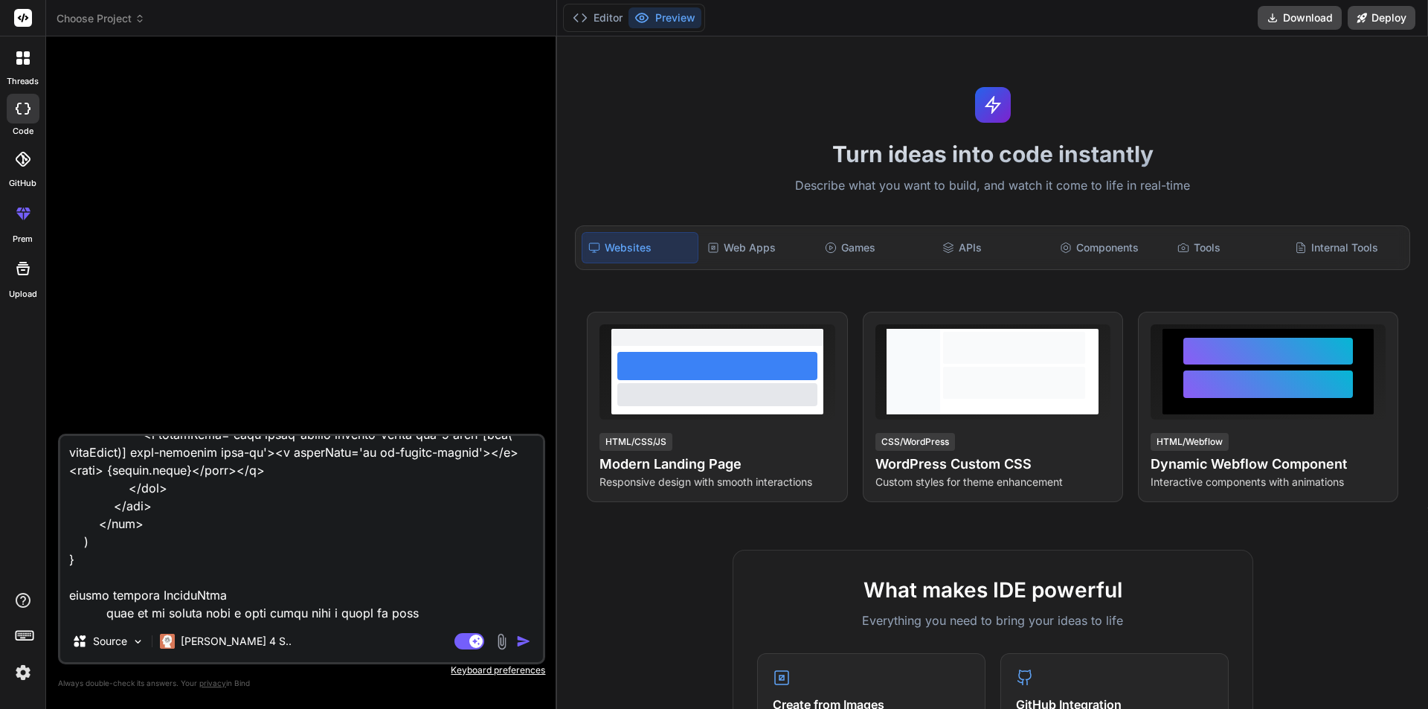
type textarea "import React from 'react' import { useNavigate } from 'react-router-dom'; impor…"
type textarea "x"
type textarea "import React from 'react' import { useNavigate } from 'react-router-dom'; impor…"
type textarea "x"
type textarea "import React from 'react' import { useNavigate } from 'react-router-dom'; impor…"
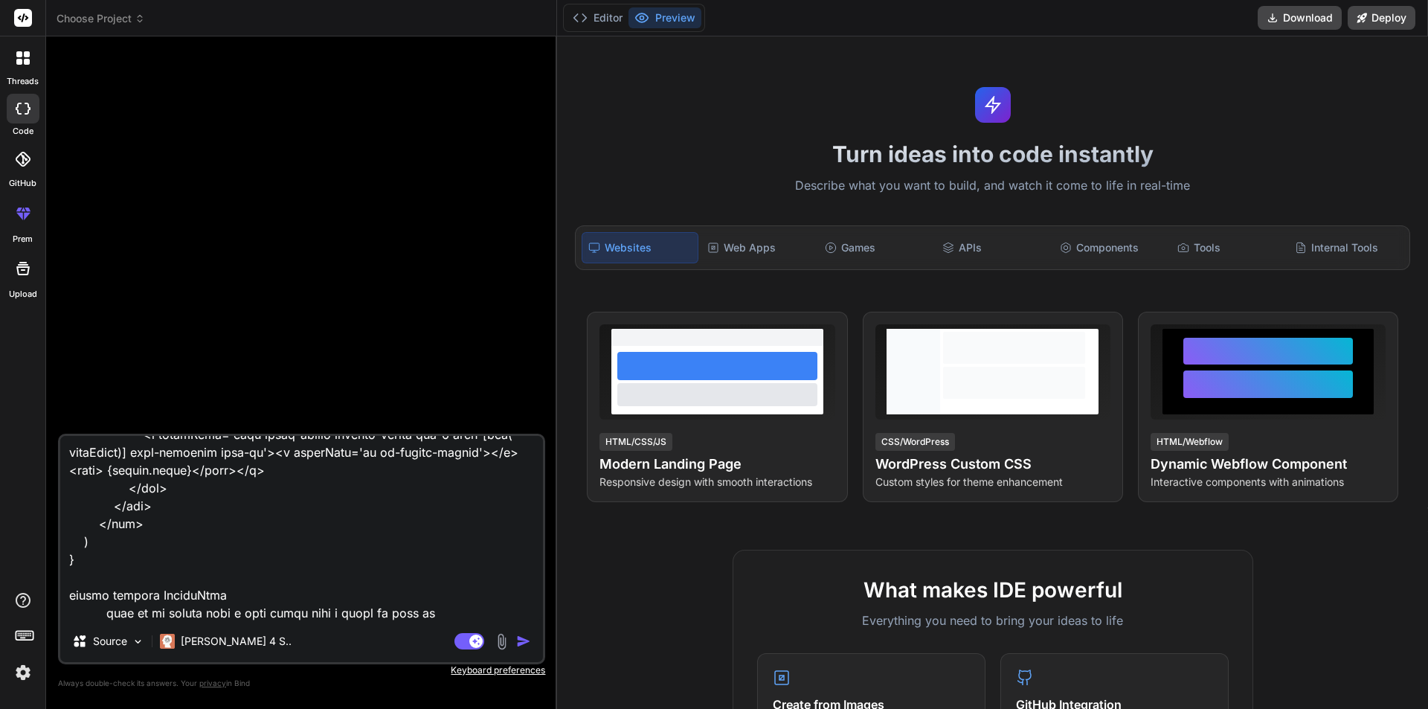
type textarea "x"
type textarea "import React from 'react' import { useNavigate } from 'react-router-dom'; impor…"
type textarea "x"
type textarea "import React from 'react' import { useNavigate } from 'react-router-dom'; impor…"
type textarea "x"
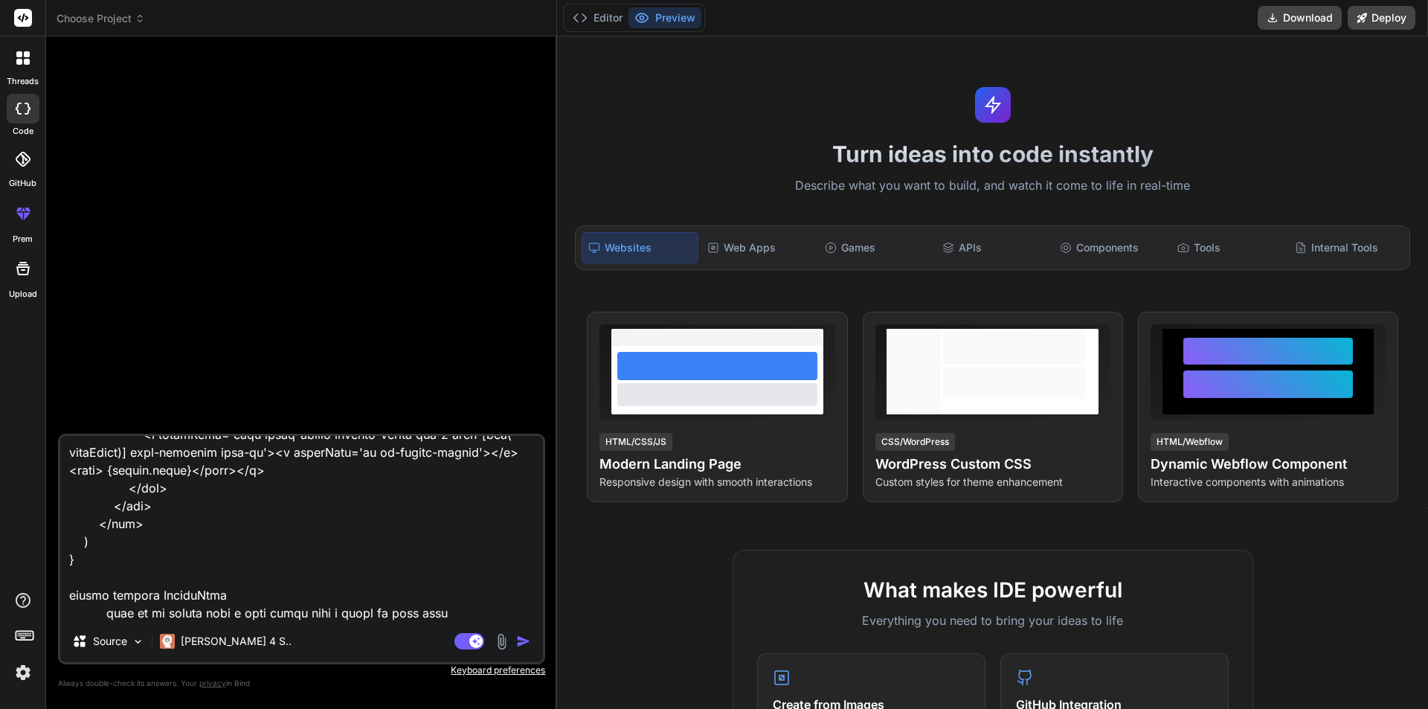
type textarea "import React from 'react' import { useNavigate } from 'react-router-dom'; impor…"
type textarea "x"
type textarea "import React from 'react' import { useNavigate } from 'react-router-dom'; impor…"
type textarea "x"
type textarea "import React from 'react' import { useNavigate } from 'react-router-dom'; impor…"
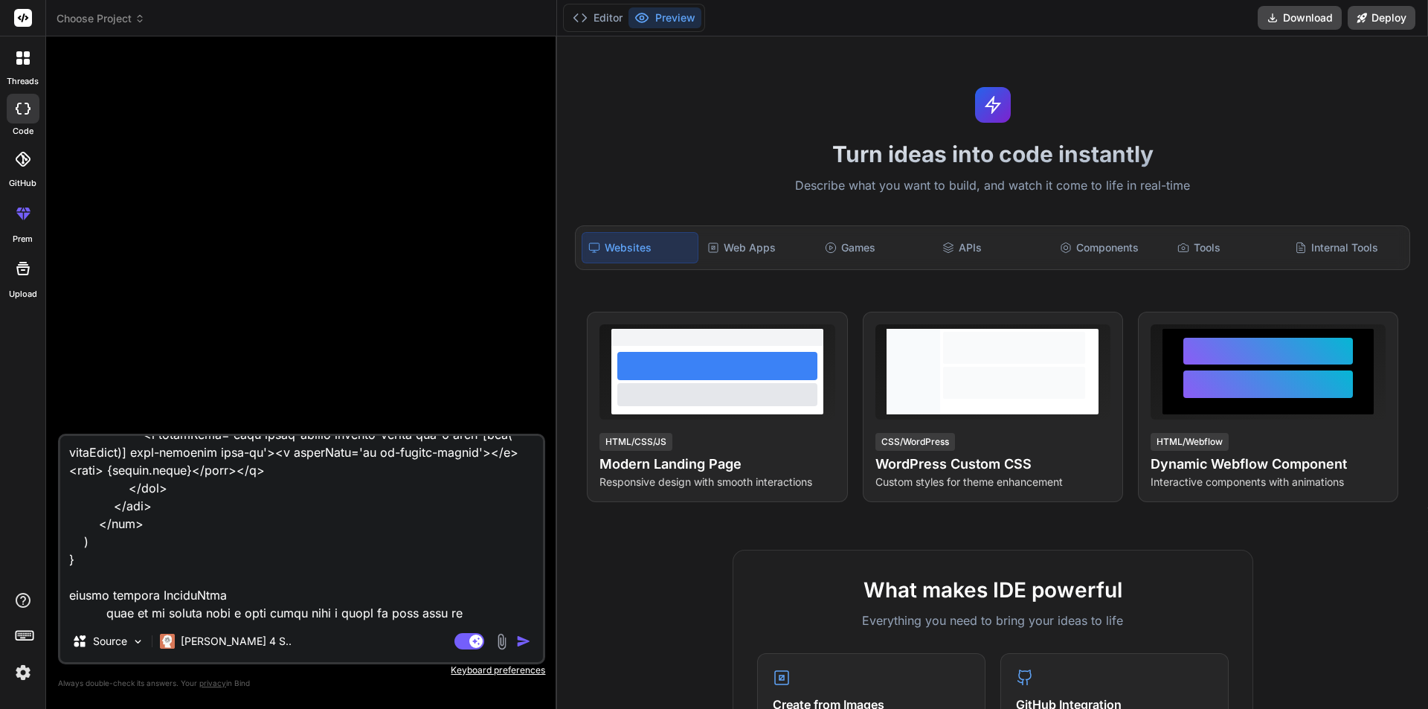
type textarea "x"
type textarea "import React from 'react' import { useNavigate } from 'react-router-dom'; impor…"
type textarea "x"
type textarea "import React from 'react' import { useNavigate } from 'react-router-dom'; impor…"
type textarea "x"
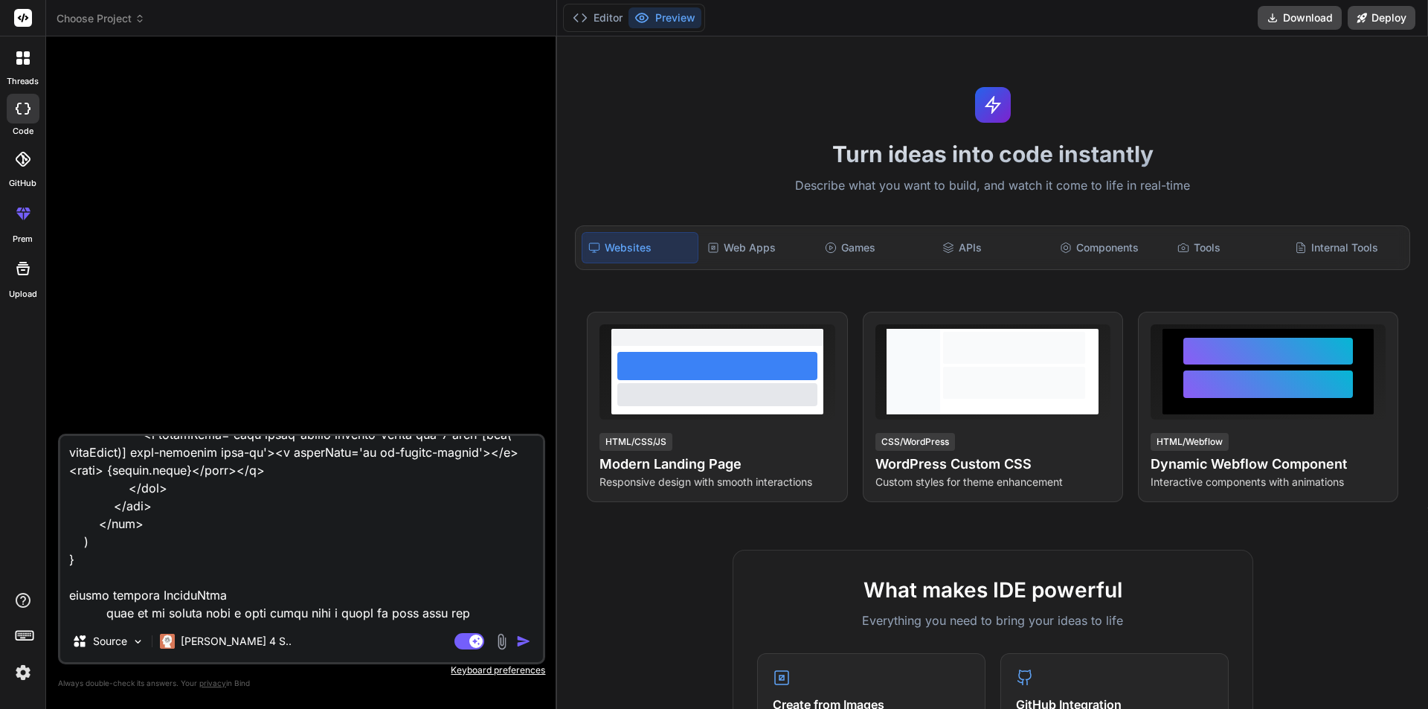
type textarea "import React from 'react' import { useNavigate } from 'react-router-dom'; impor…"
type textarea "x"
type textarea "import React from 'react' import { useNavigate } from 'react-router-dom'; impor…"
type textarea "x"
type textarea "import React from 'react' import { useNavigate } from 'react-router-dom'; impor…"
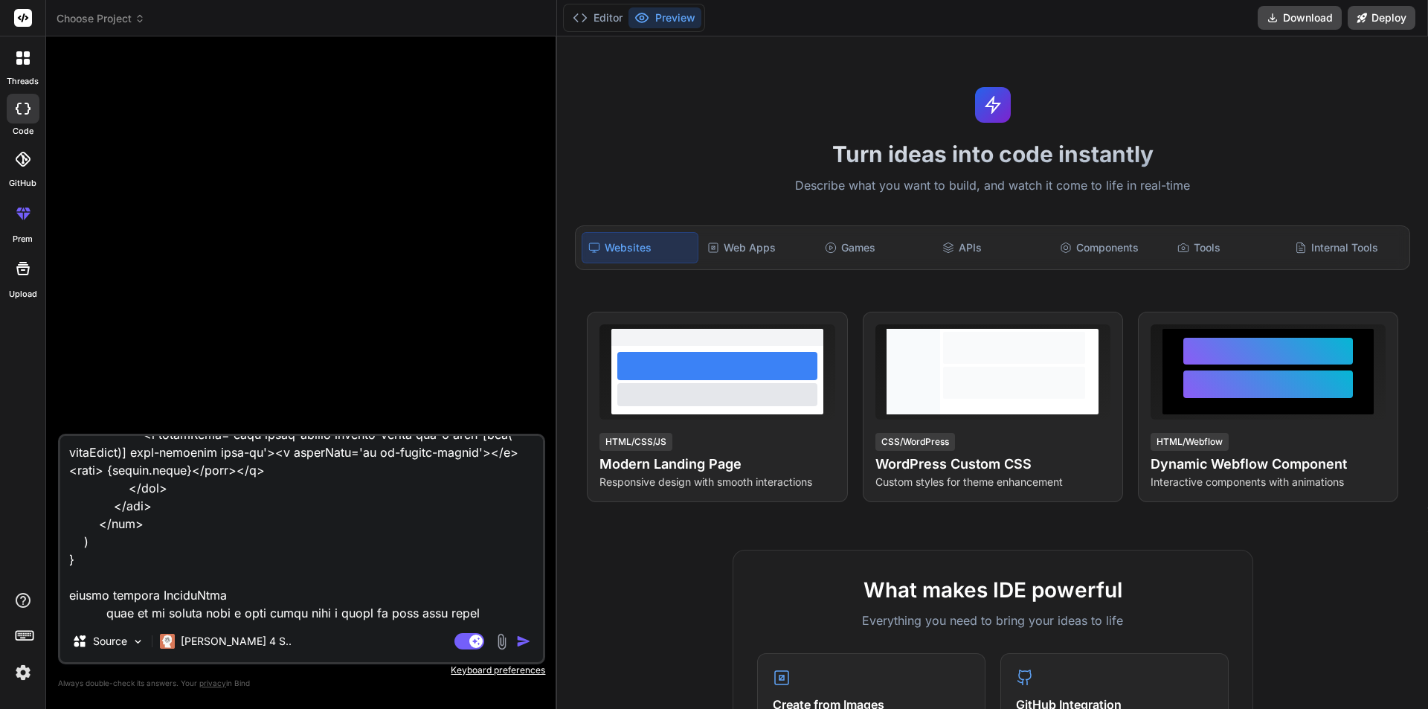
type textarea "x"
type textarea "import React from 'react' import { useNavigate } from 'react-router-dom'; impor…"
type textarea "x"
type textarea "import React from 'react' import { useNavigate } from 'react-router-dom'; impor…"
type textarea "x"
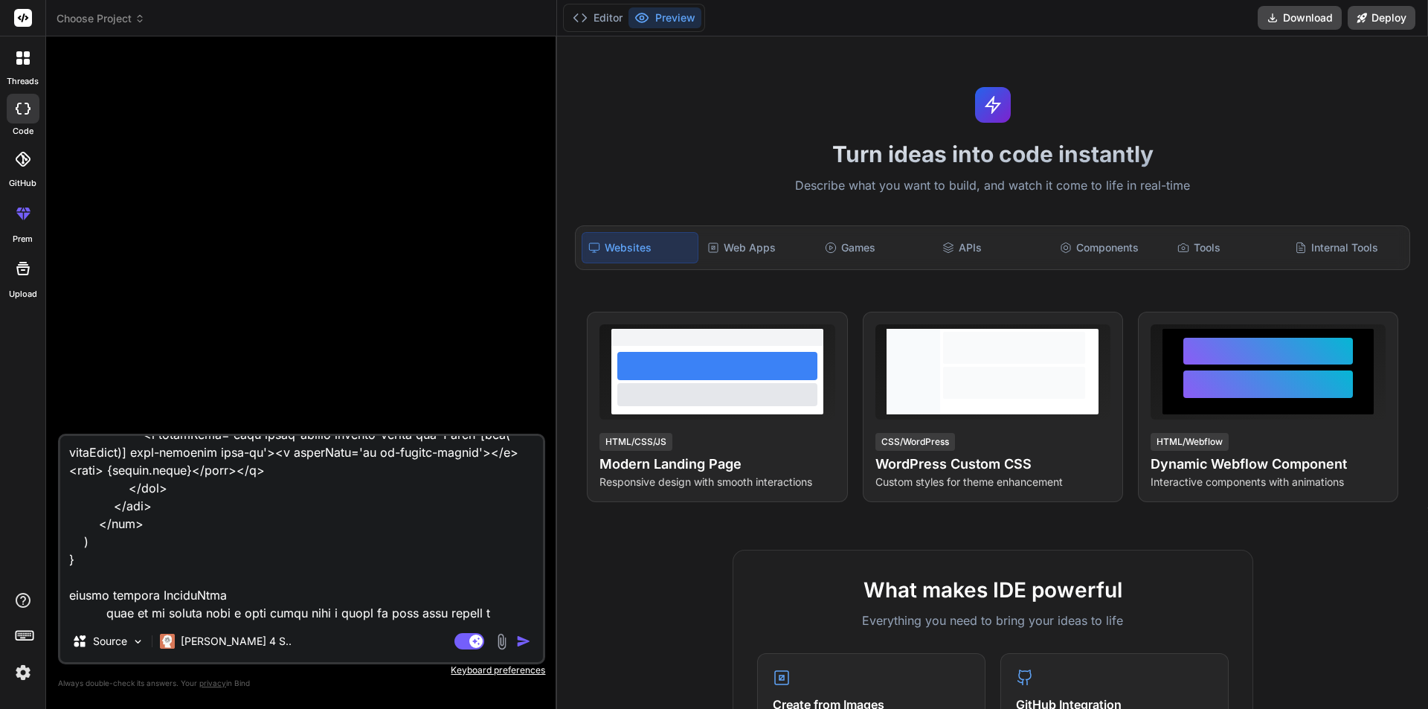
type textarea "import React from 'react' import { useNavigate } from 'react-router-dom'; impor…"
type textarea "x"
type textarea "import React from 'react' import { useNavigate } from 'react-router-dom'; impor…"
type textarea "x"
type textarea "import React from 'react' import { useNavigate } from 'react-router-dom'; impor…"
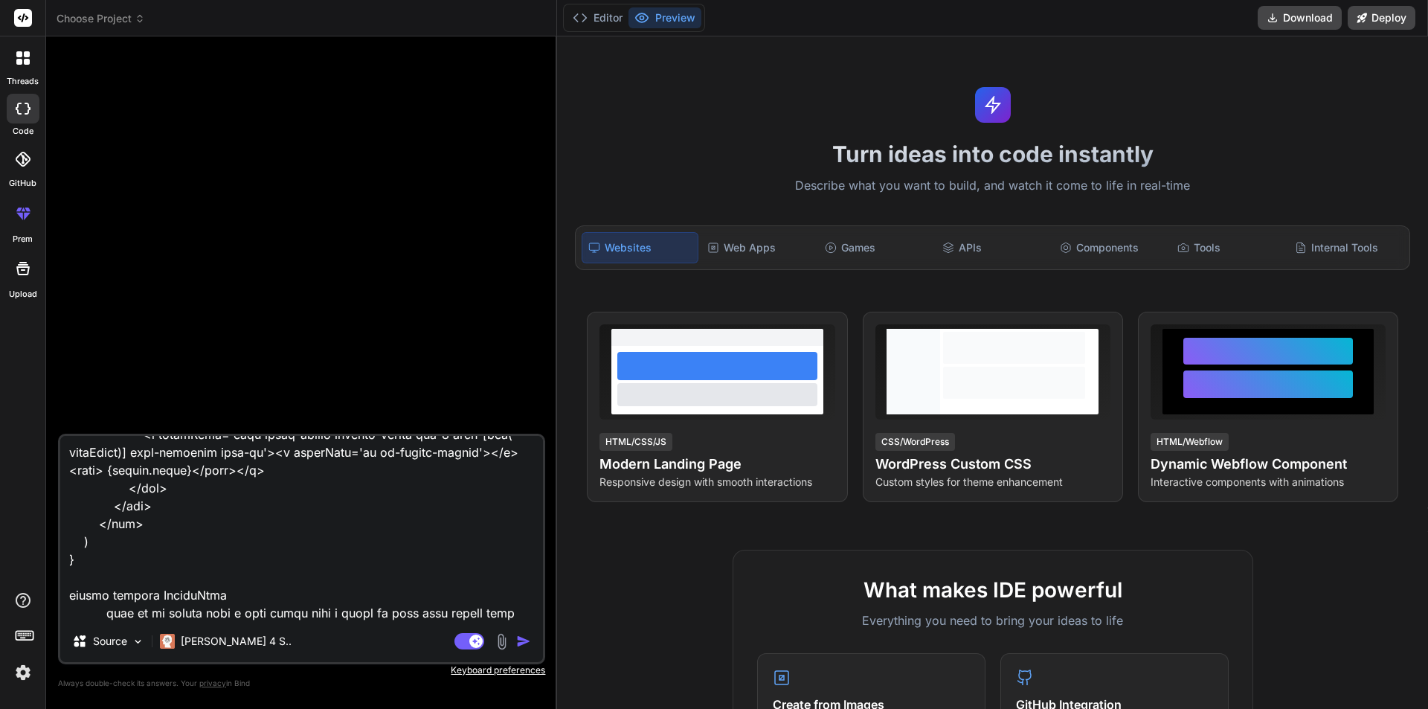
type textarea "x"
type textarea "import React from 'react' import { useNavigate } from 'react-router-dom'; impor…"
type textarea "x"
type textarea "import React from 'react' import { useNavigate } from 'react-router-dom'; impor…"
type textarea "x"
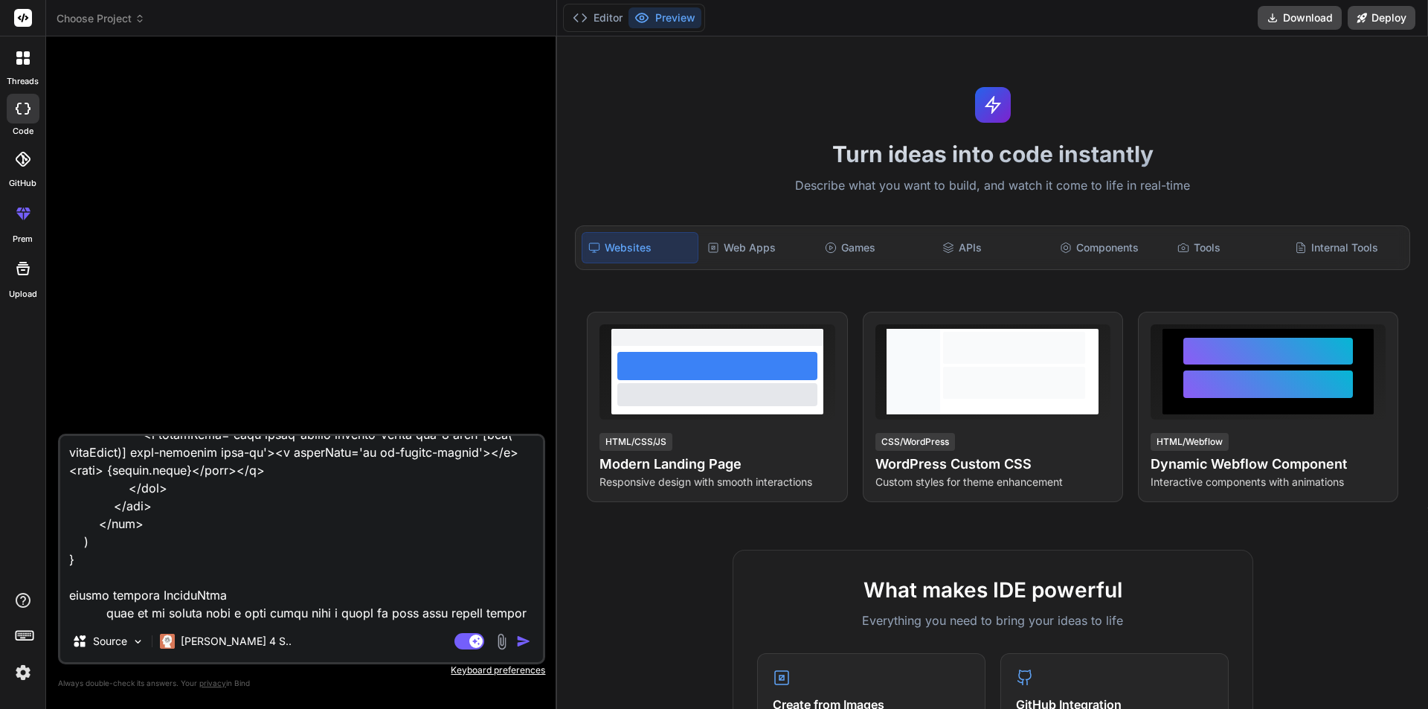
type textarea "import React from 'react' import { useNavigate } from 'react-router-dom'; impor…"
type textarea "x"
type textarea "import React from 'react' import { useNavigate } from 'react-router-dom'; impor…"
type textarea "x"
type textarea "import React from 'react' import { useNavigate } from 'react-router-dom'; impor…"
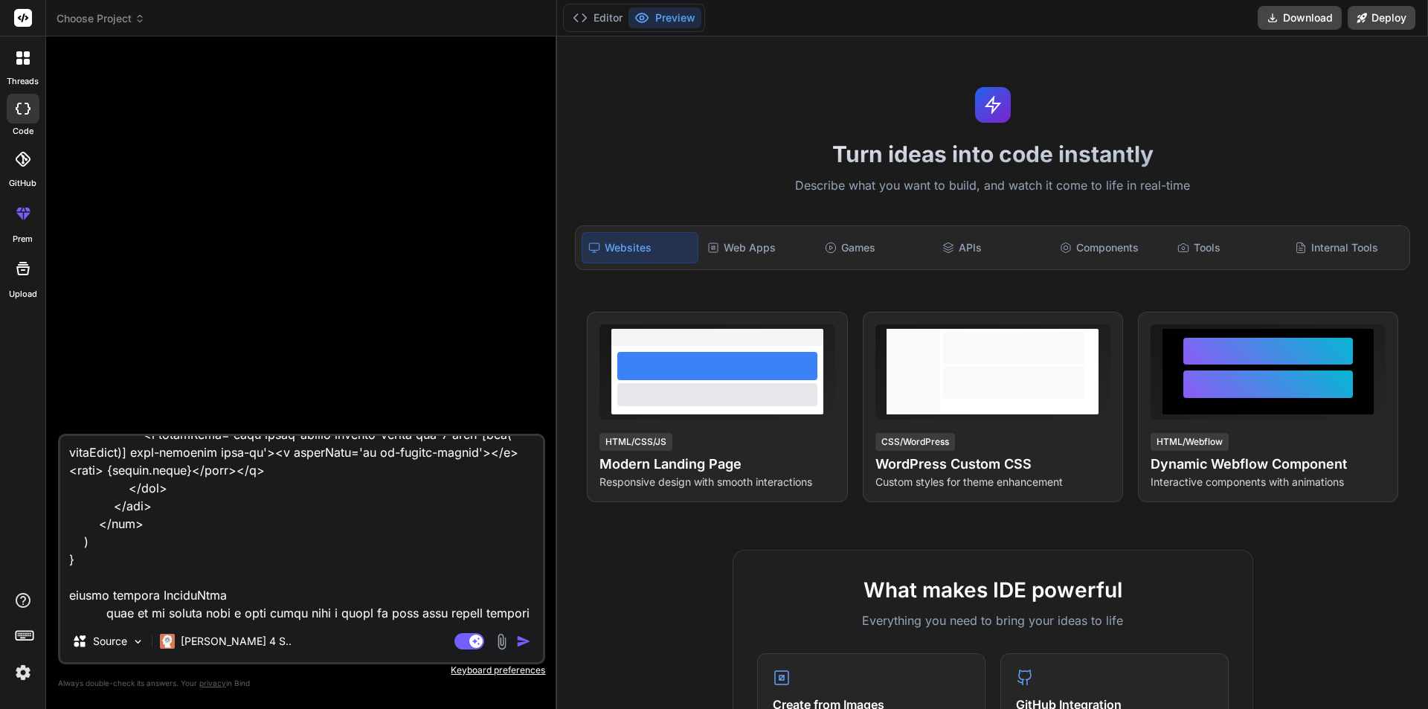
type textarea "x"
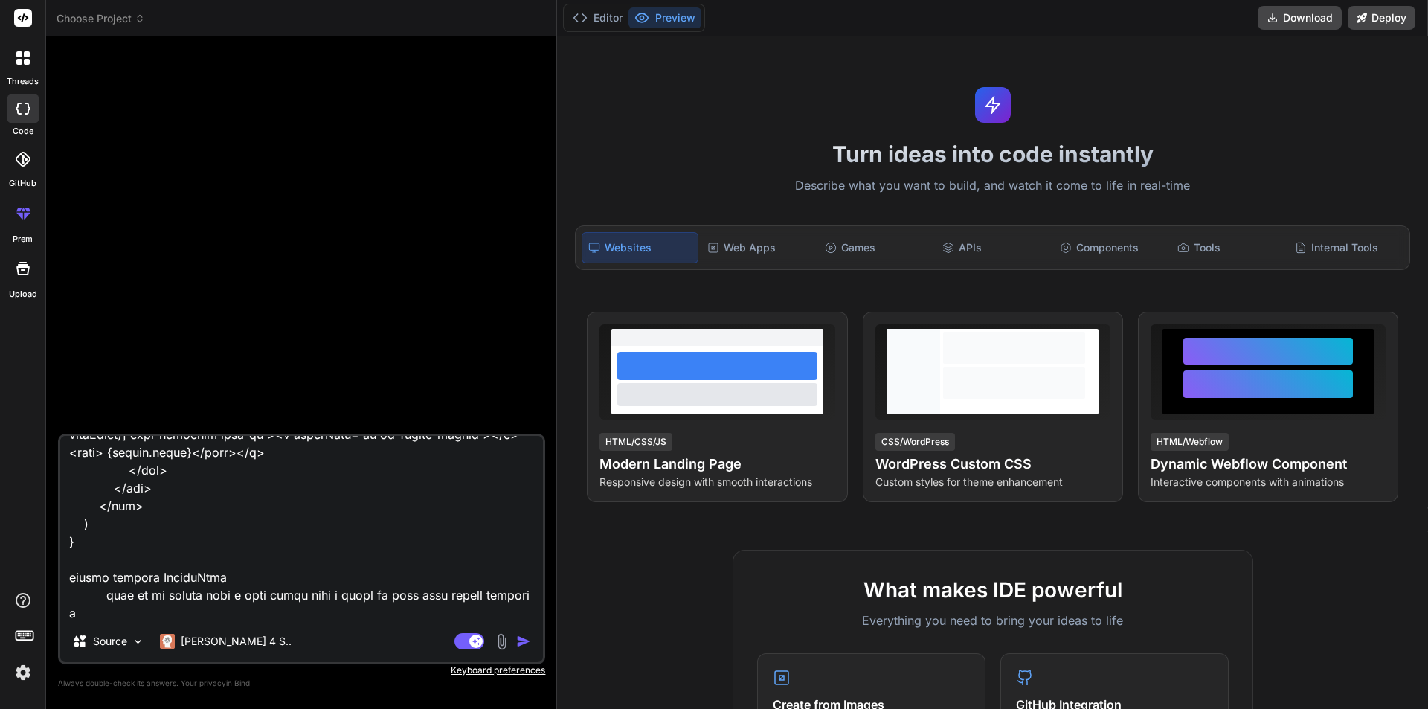
type textarea "import React from 'react' import { useNavigate } from 'react-router-dom'; impor…"
type textarea "x"
type textarea "import React from 'react' import { useNavigate } from 'react-router-dom'; impor…"
type textarea "x"
type textarea "import React from 'react' import { useNavigate } from 'react-router-dom'; impor…"
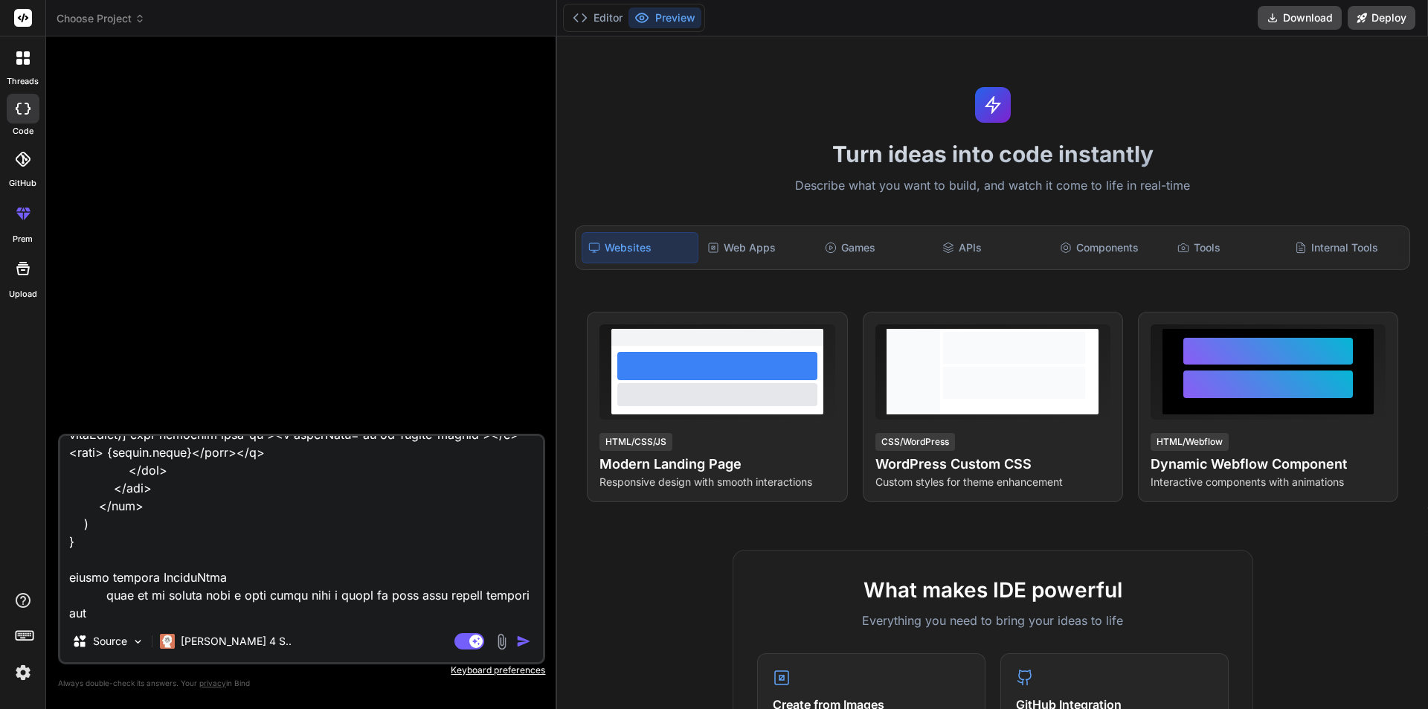
type textarea "x"
type textarea "import React from 'react' import { useNavigate } from 'react-router-dom'; impor…"
type textarea "x"
type textarea "import React from 'react' import { useNavigate } from 'react-router-dom'; impor…"
type textarea "x"
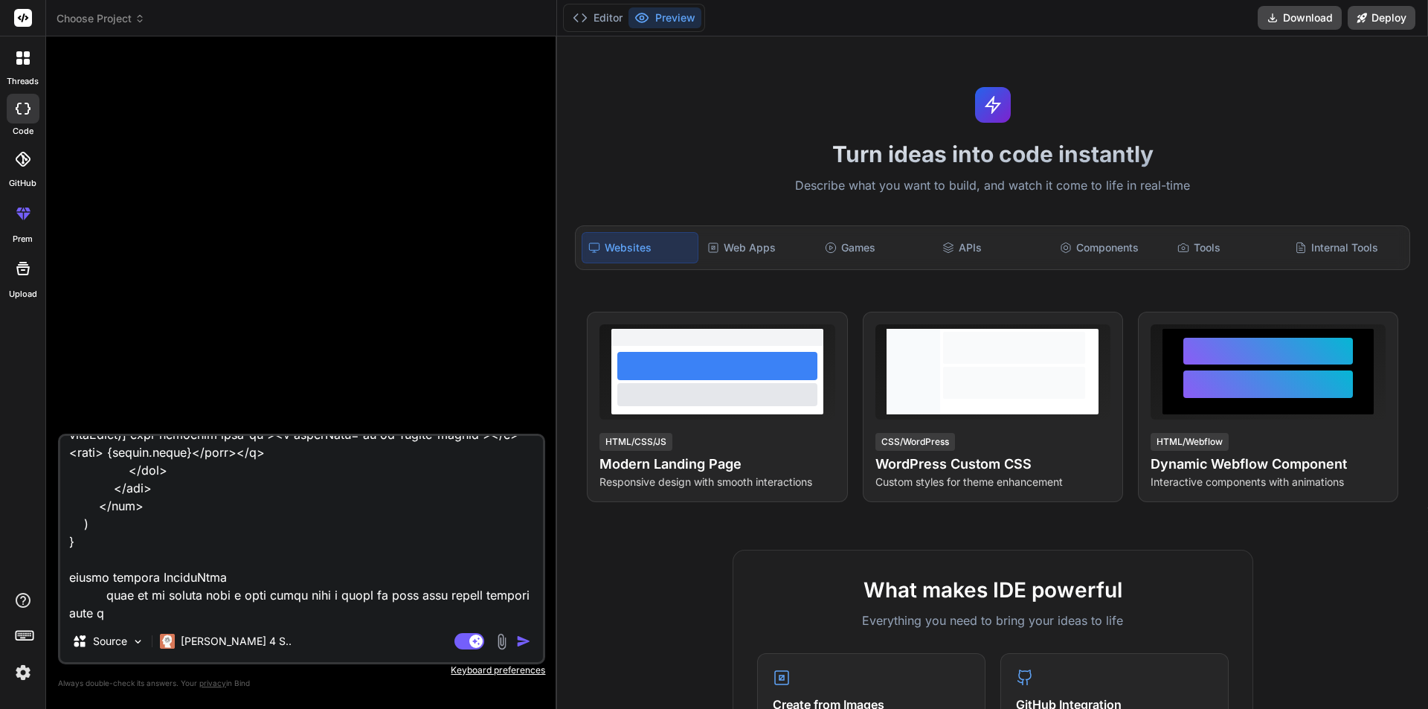
type textarea "import React from 'react' import { useNavigate } from 'react-router-dom'; impor…"
type textarea "x"
type textarea "import React from 'react' import { useNavigate } from 'react-router-dom'; impor…"
type textarea "x"
type textarea "import React from 'react' import { useNavigate } from 'react-router-dom'; impor…"
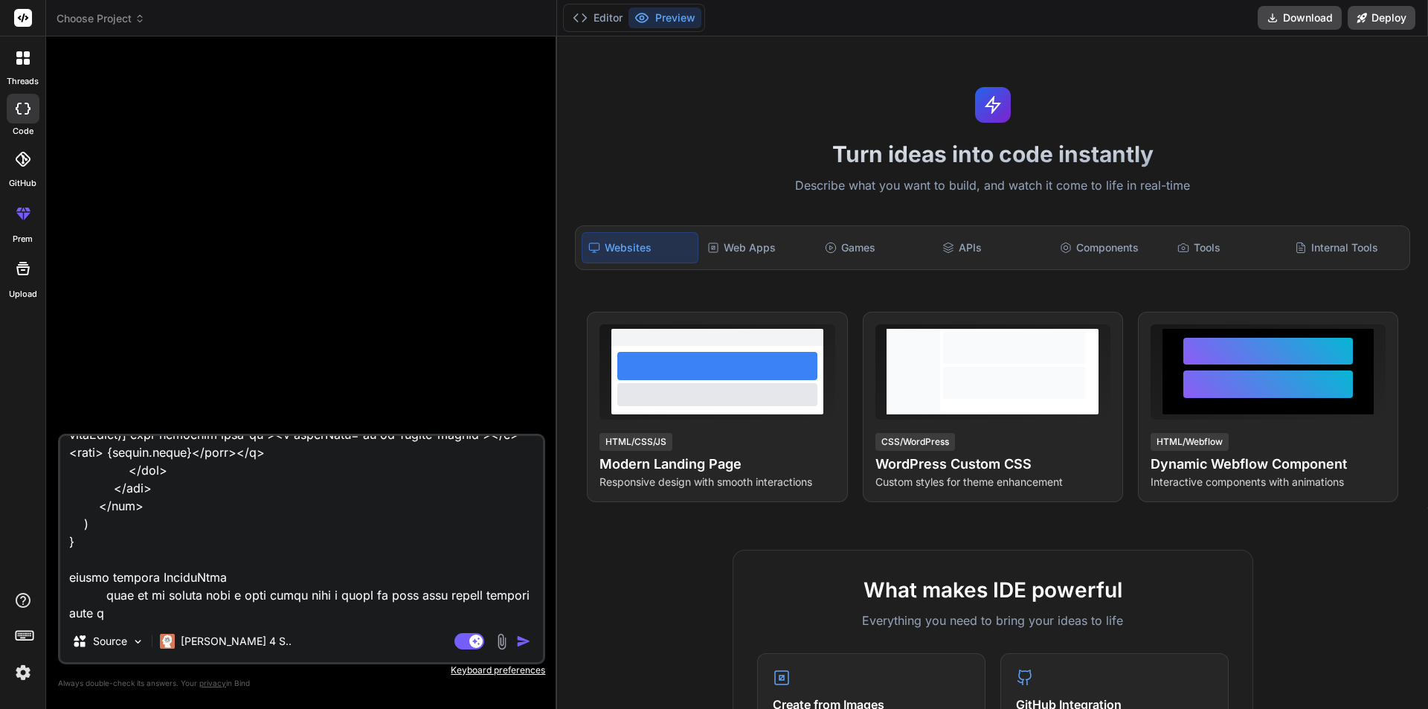
type textarea "x"
type textarea "import React from 'react' import { useNavigate } from 'react-router-dom'; impor…"
type textarea "x"
type textarea "import React from 'react' import { useNavigate } from 'react-router-dom'; impor…"
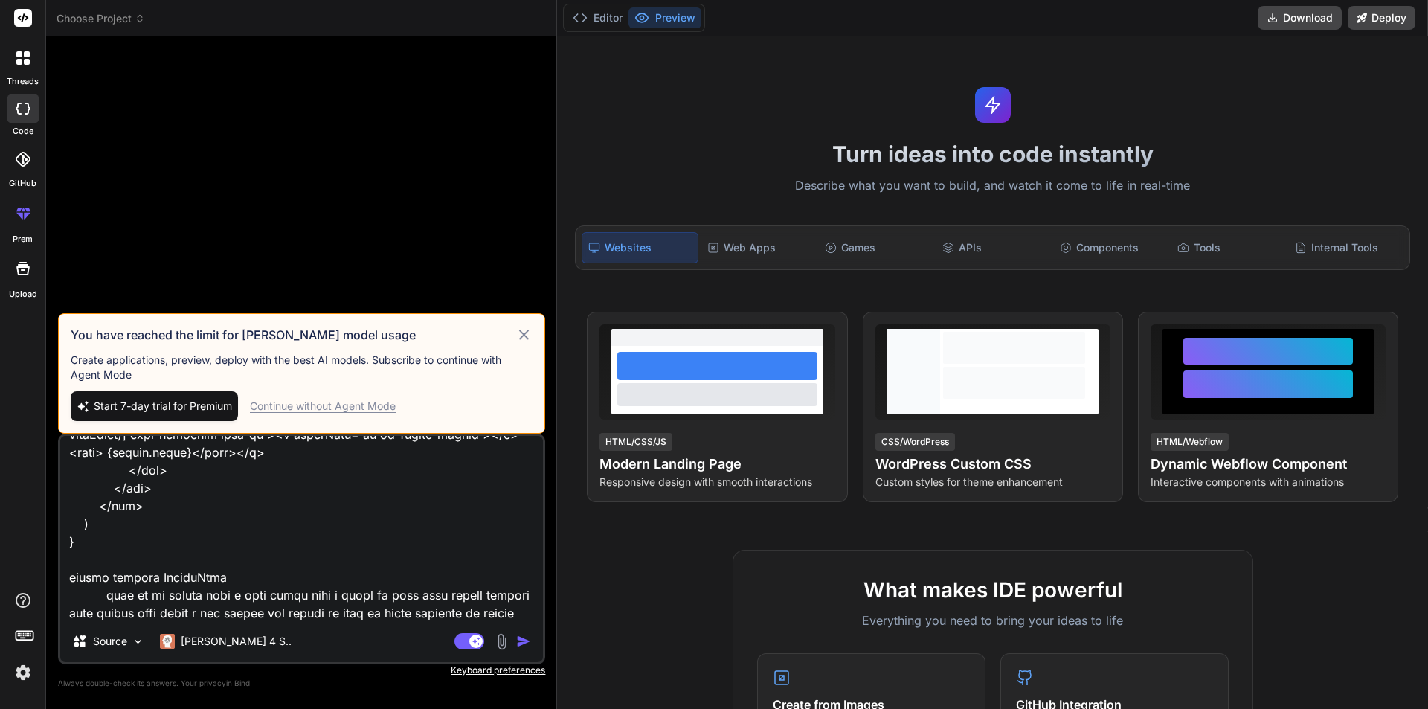
click at [367, 568] on textarea at bounding box center [301, 528] width 483 height 184
click at [516, 643] on img "button" at bounding box center [523, 641] width 15 height 15
click at [341, 407] on div "Continue without Agent Mode" at bounding box center [323, 406] width 146 height 15
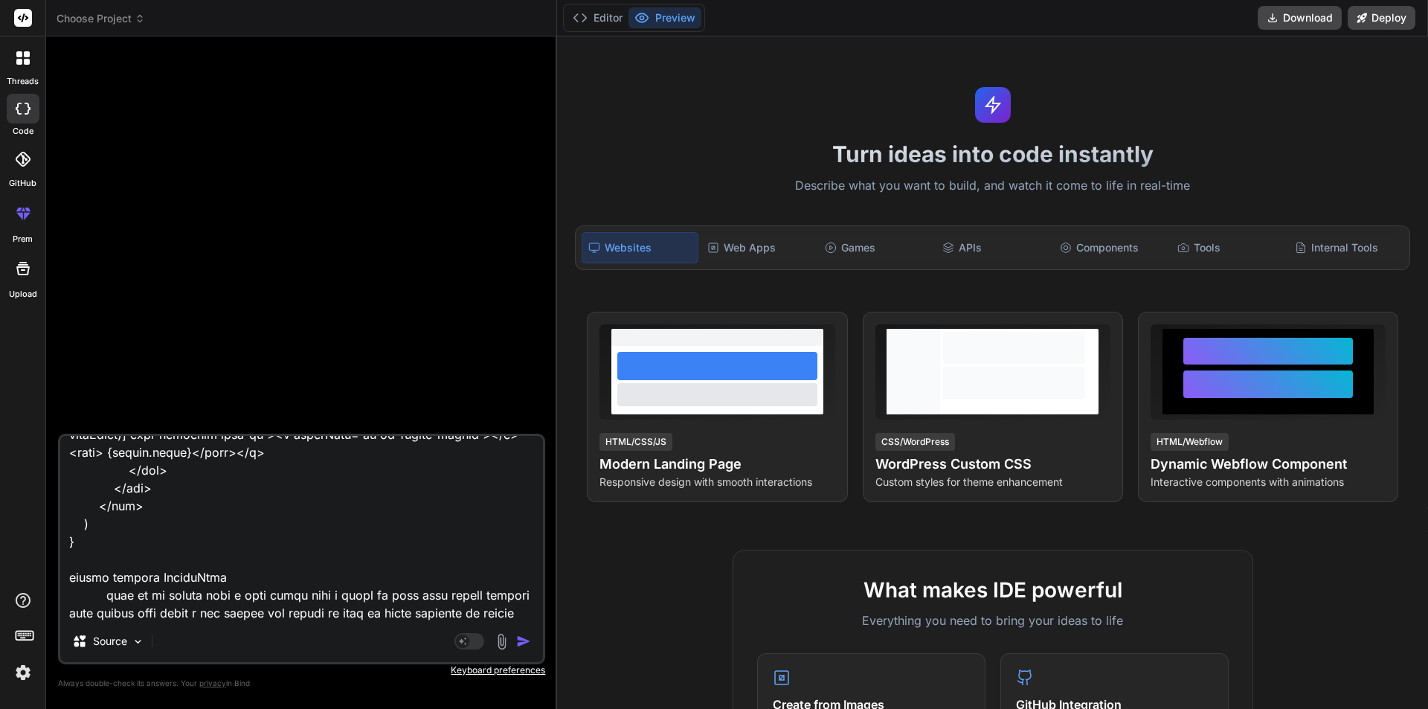
click at [521, 642] on img "button" at bounding box center [523, 641] width 15 height 15
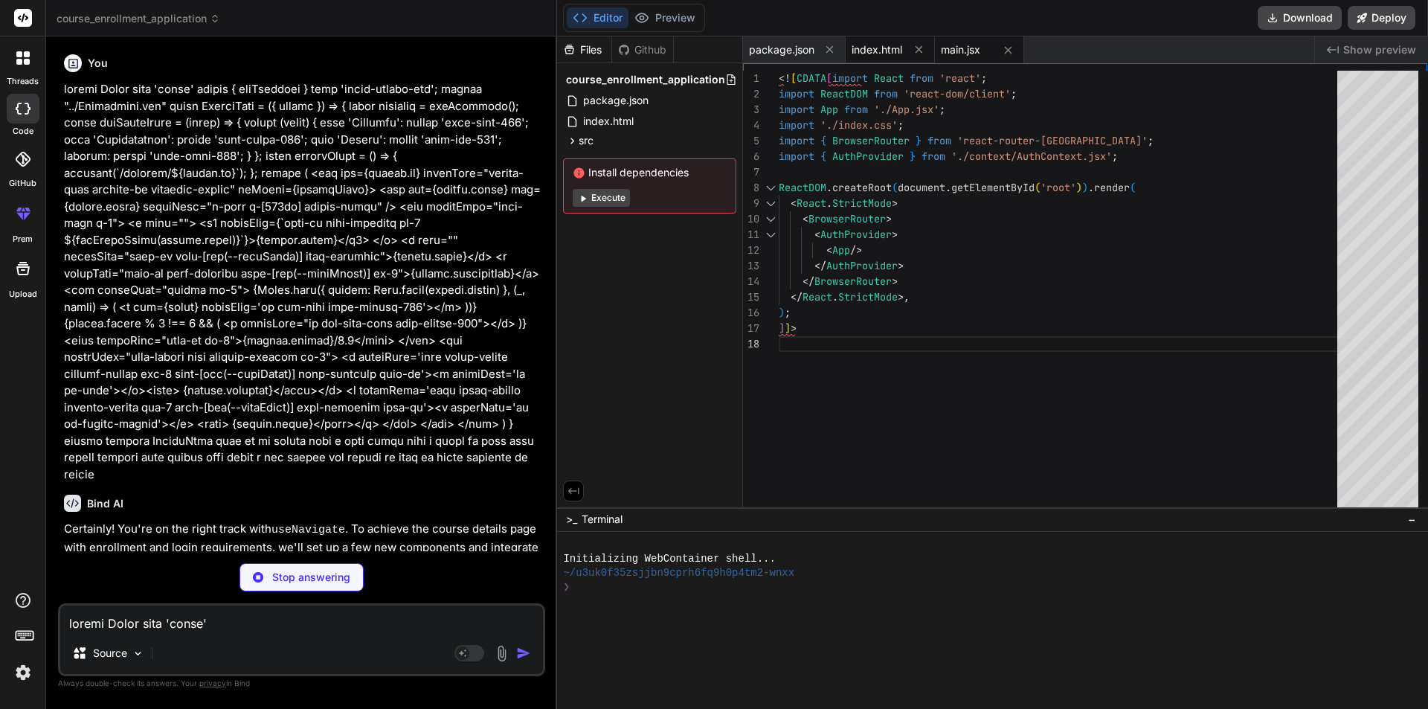
click at [880, 47] on span "index.html" at bounding box center [876, 49] width 51 height 15
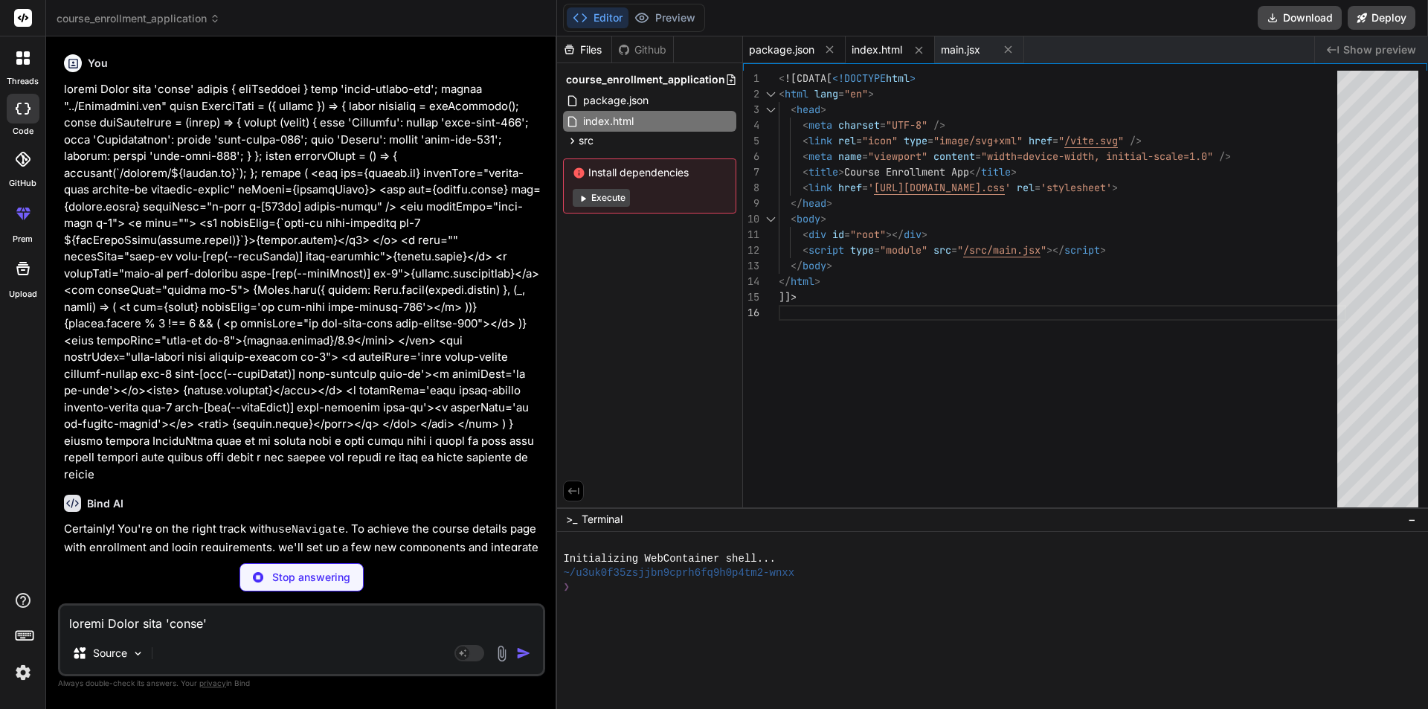
click at [789, 57] on div "package.json" at bounding box center [794, 49] width 103 height 27
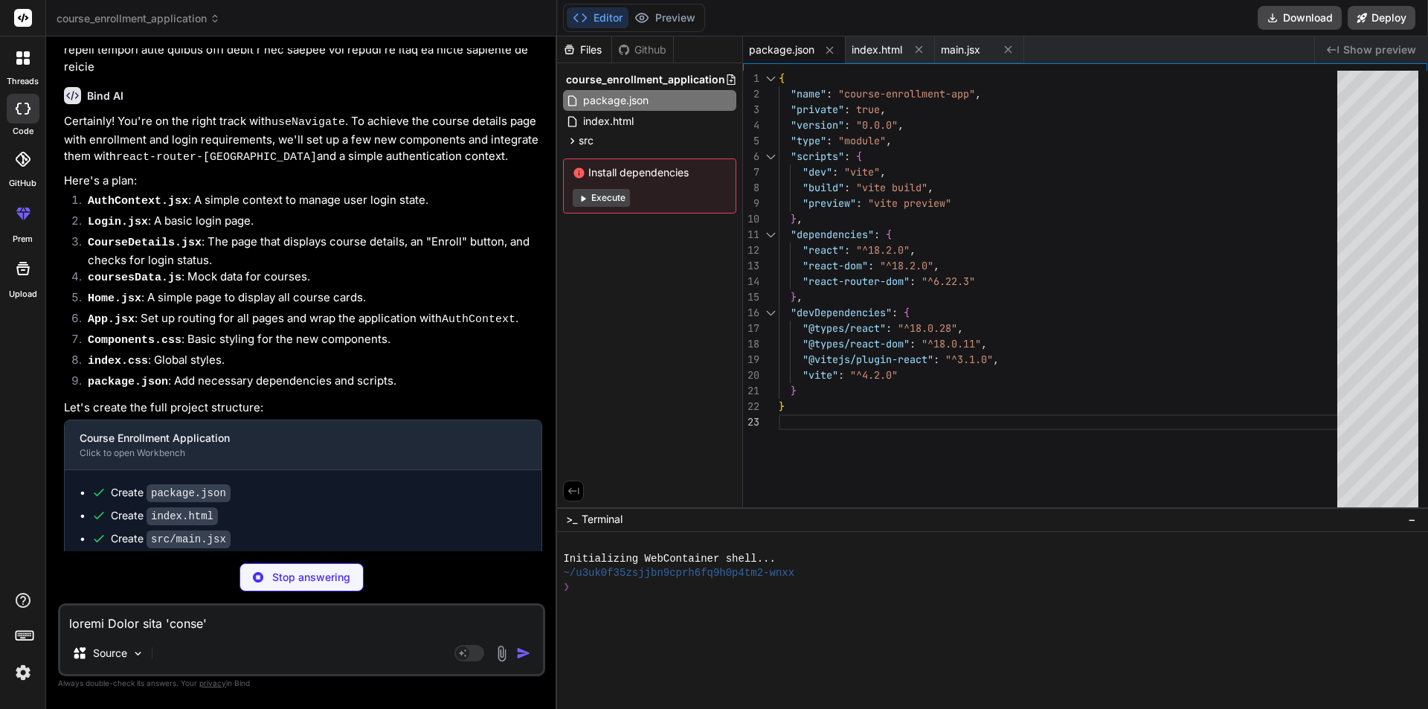
scroll to position [420, 0]
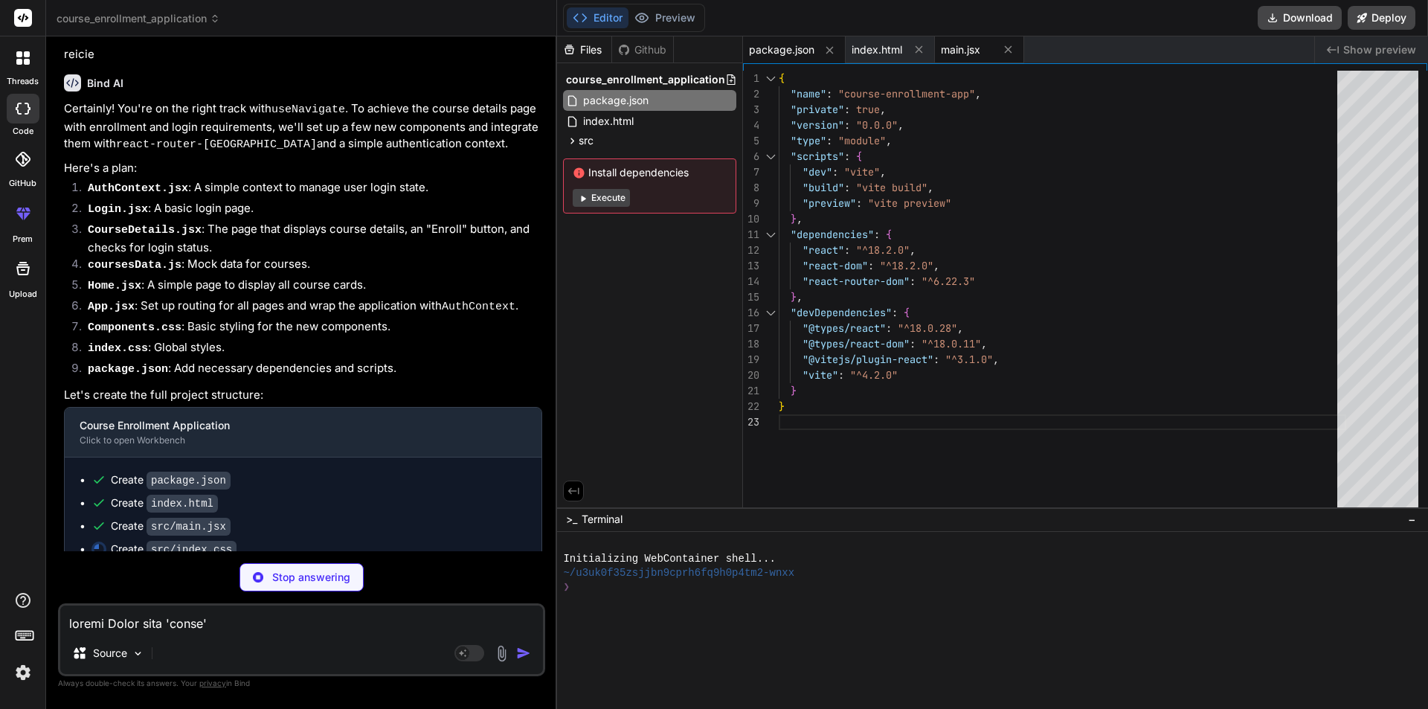
click at [954, 59] on div "main.jsx" at bounding box center [979, 49] width 89 height 27
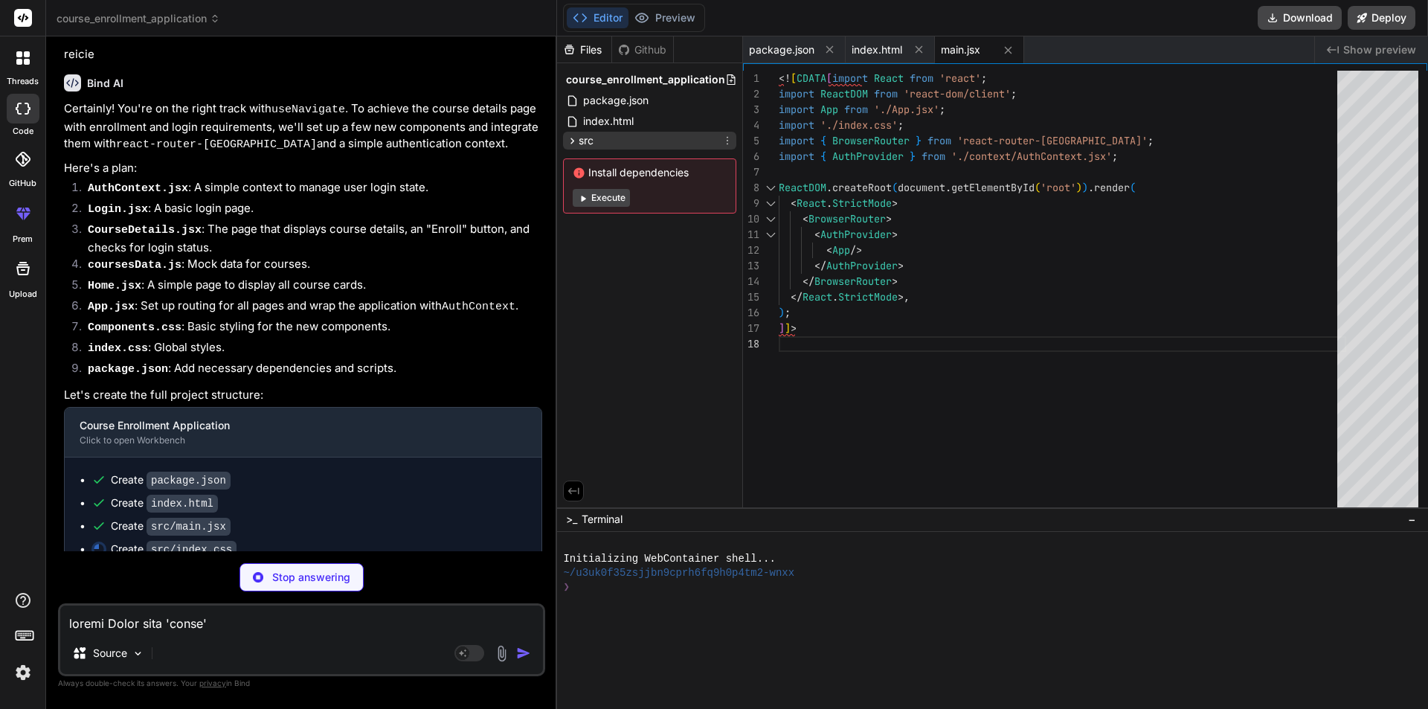
click at [596, 138] on div "src" at bounding box center [649, 141] width 173 height 18
click at [617, 159] on span "main.jsx" at bounding box center [615, 161] width 42 height 18
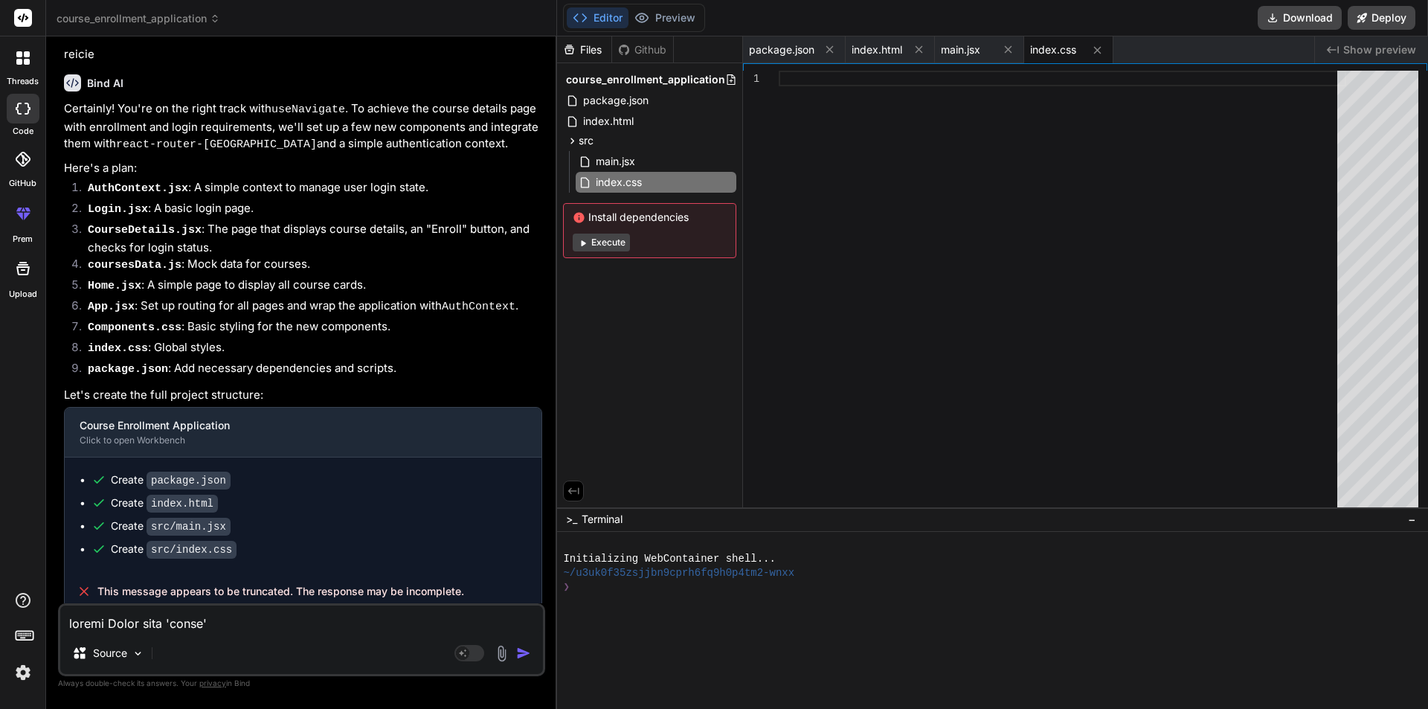
scroll to position [407, 0]
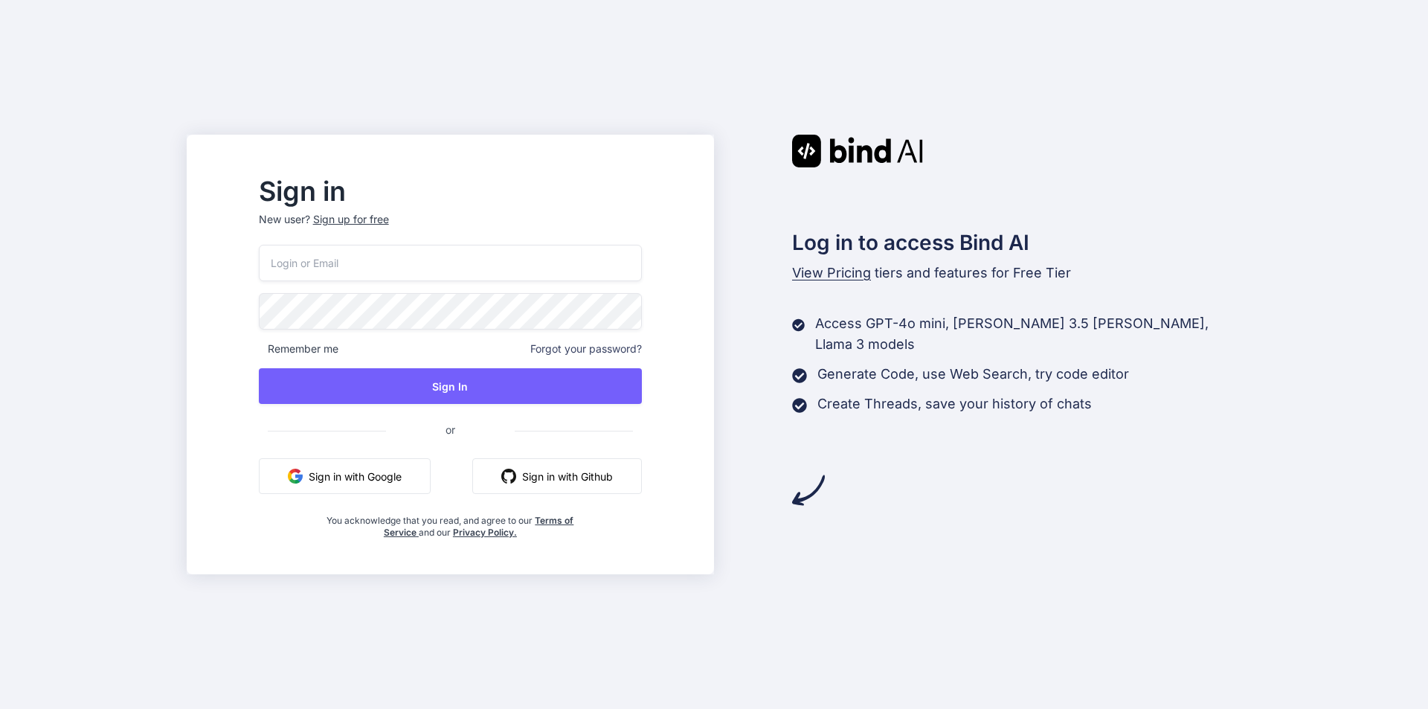
click at [321, 258] on input "email" at bounding box center [450, 263] width 383 height 36
paste input "honad64978@claspira.com"
type input "honad64978@claspira.com"
click at [345, 330] on div "honad64978@claspira.com Remember me Forgot your password? Sign In or Sign in wi…" at bounding box center [450, 392] width 383 height 294
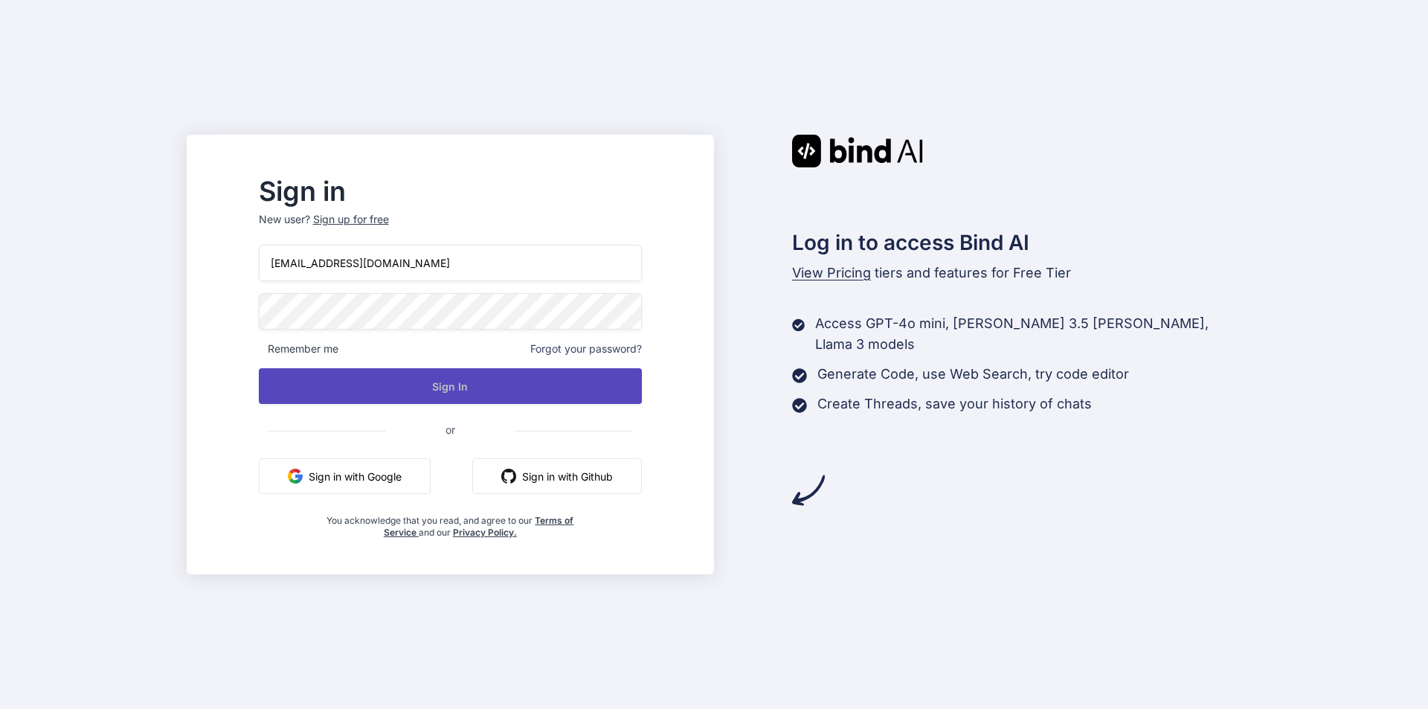
click at [472, 387] on button "Sign In" at bounding box center [450, 386] width 383 height 36
